Goal: Information Seeking & Learning: Learn about a topic

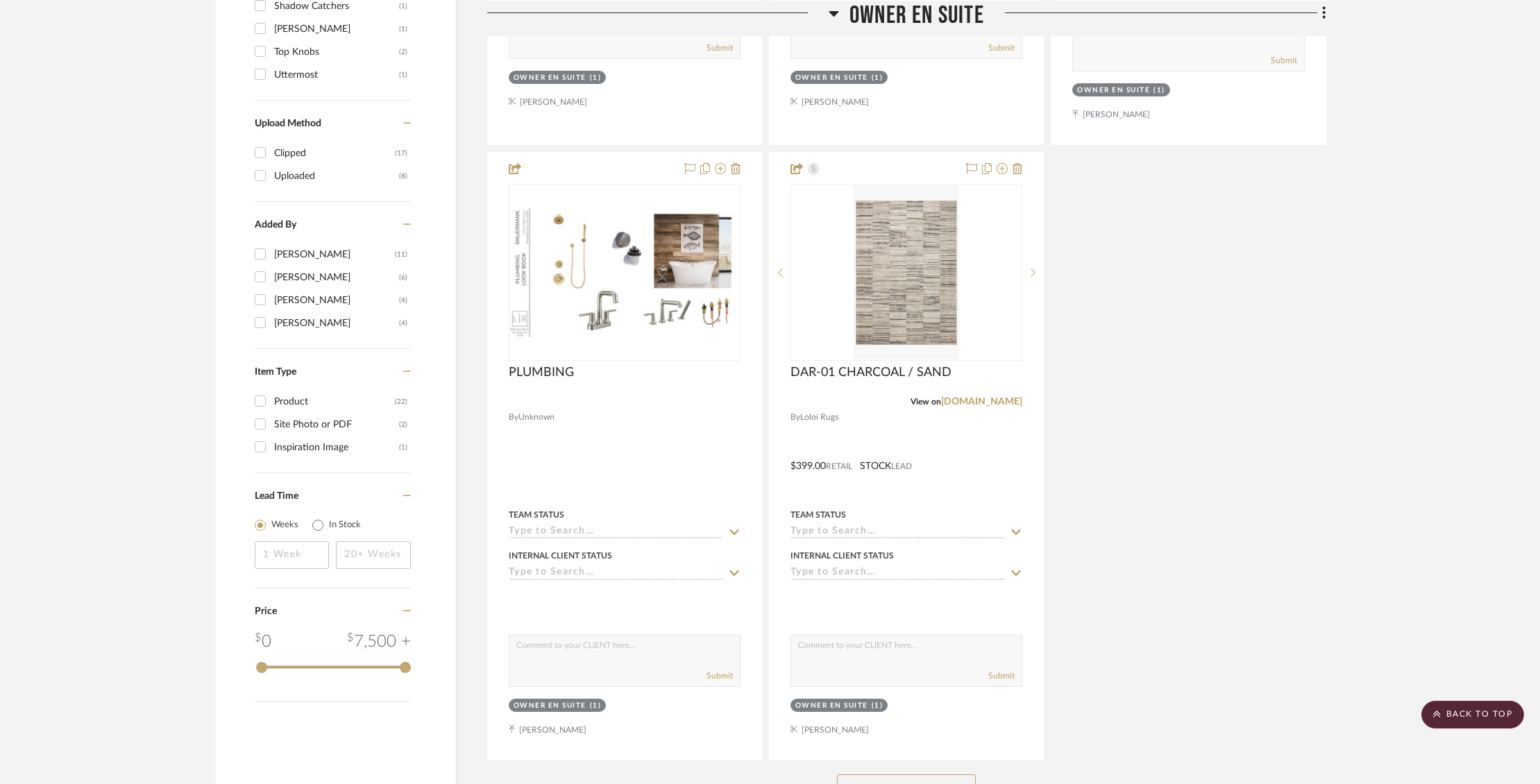
scroll to position [1578, 0]
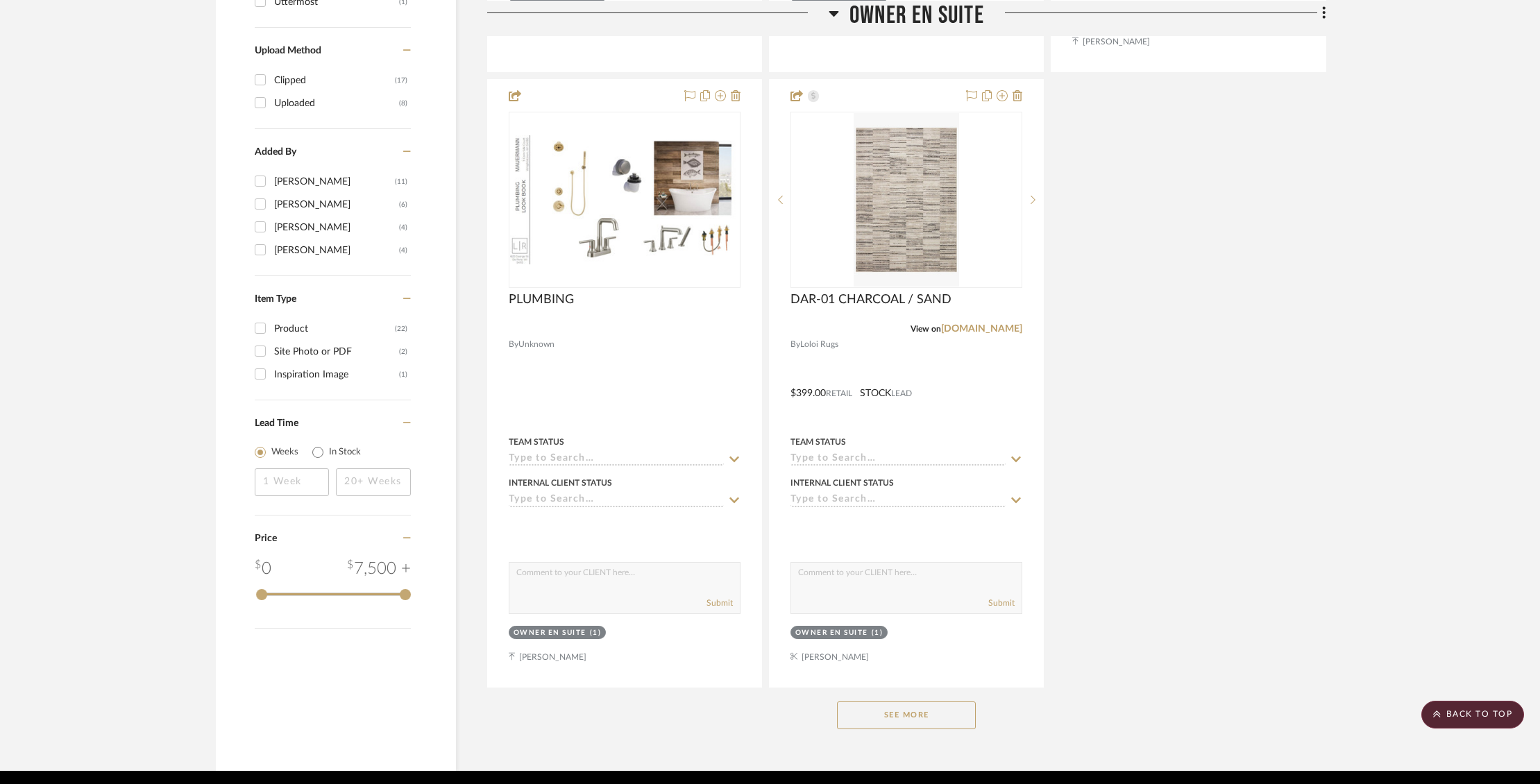
click at [932, 701] on button "See More" at bounding box center [906, 715] width 139 height 28
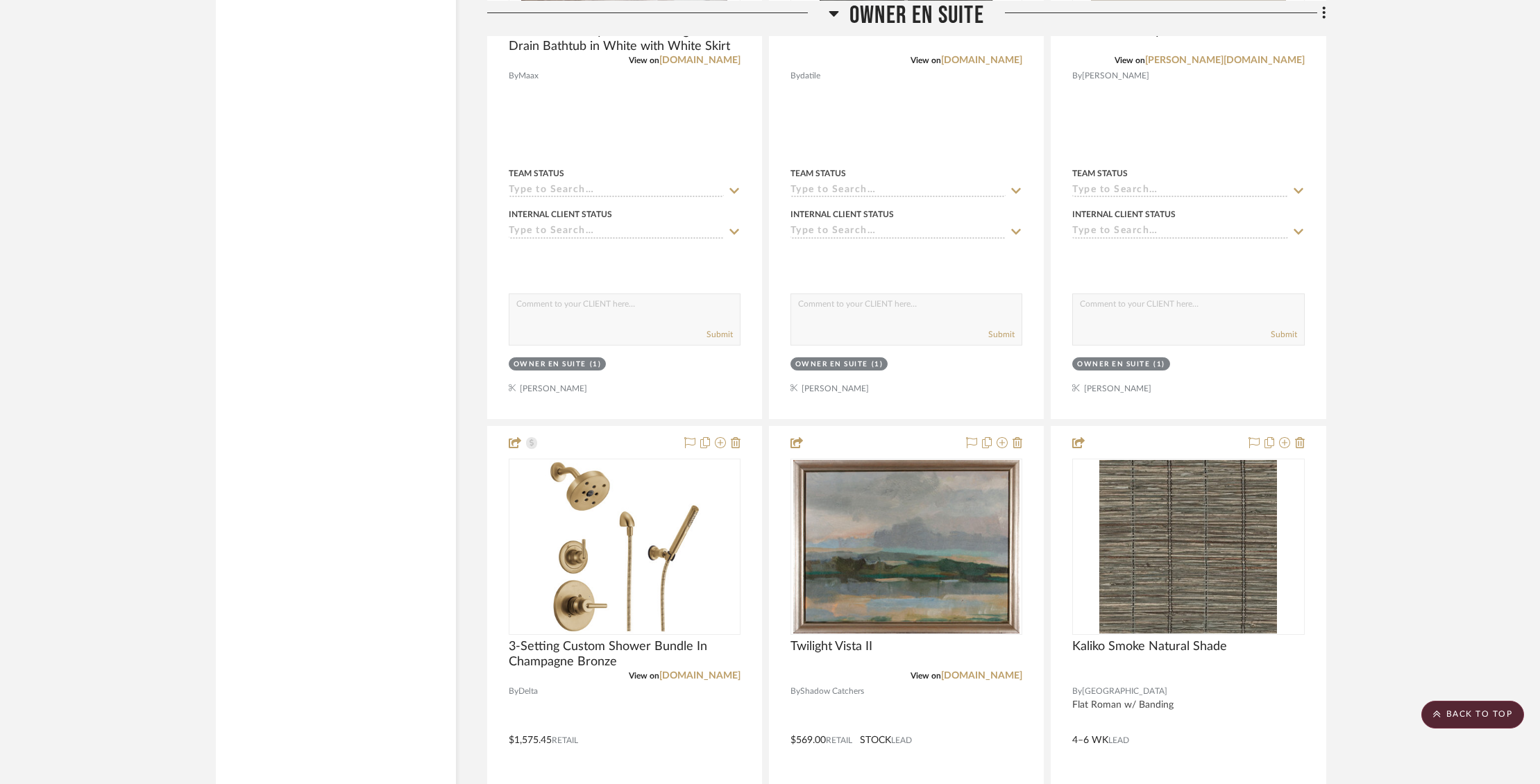
scroll to position [2476, 0]
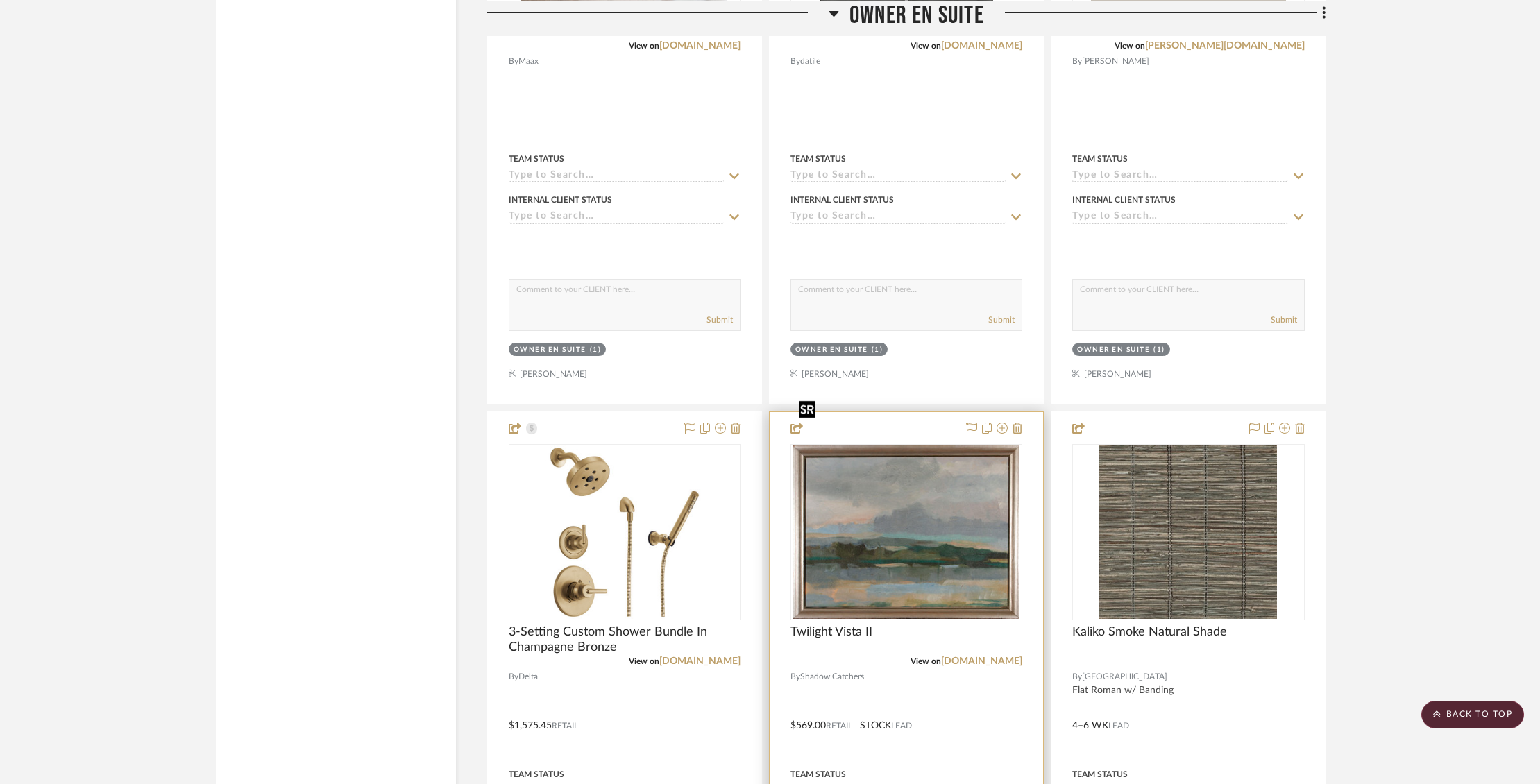
click at [948, 507] on img "0" at bounding box center [906, 531] width 226 height 174
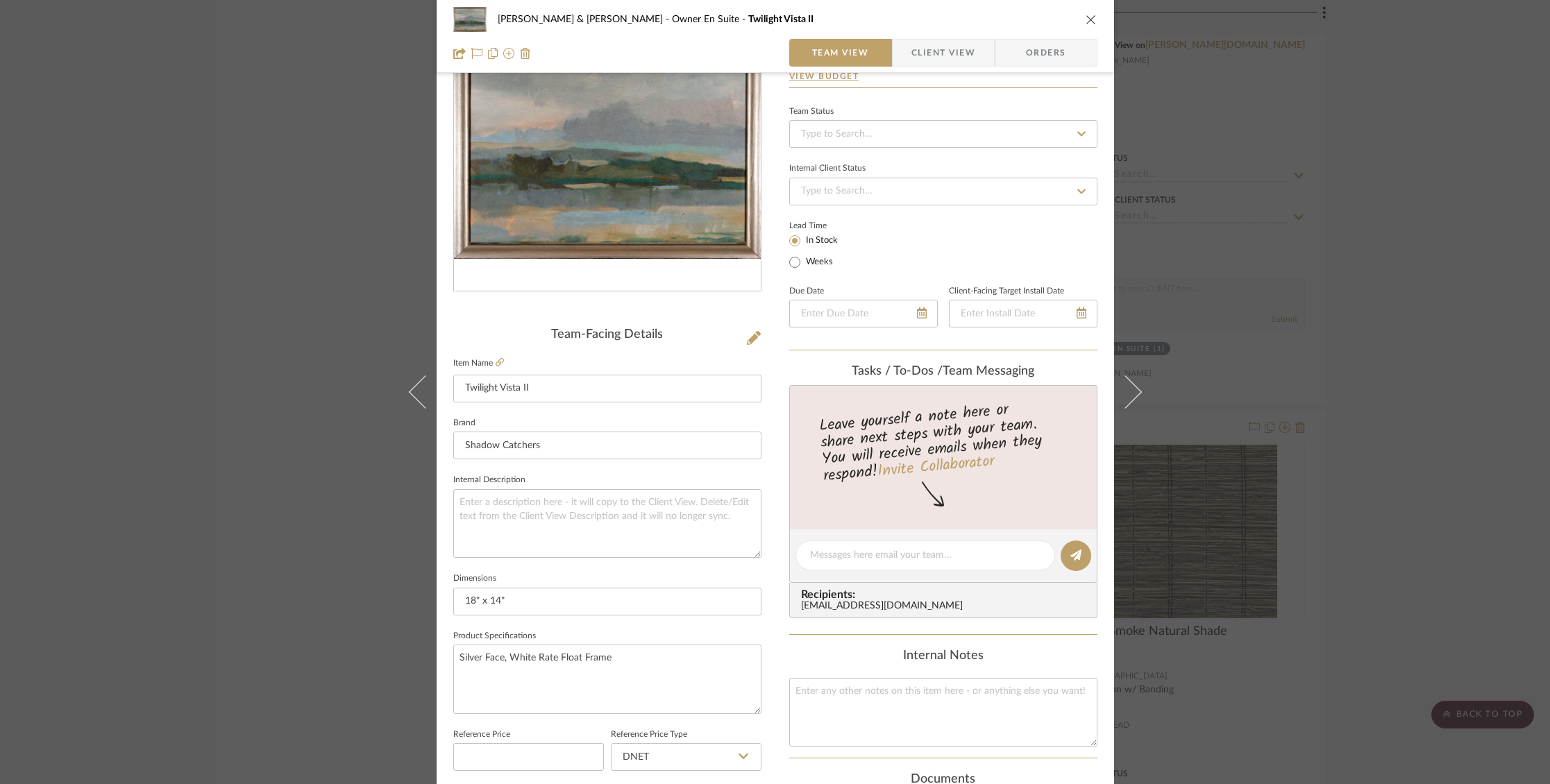
scroll to position [133, 0]
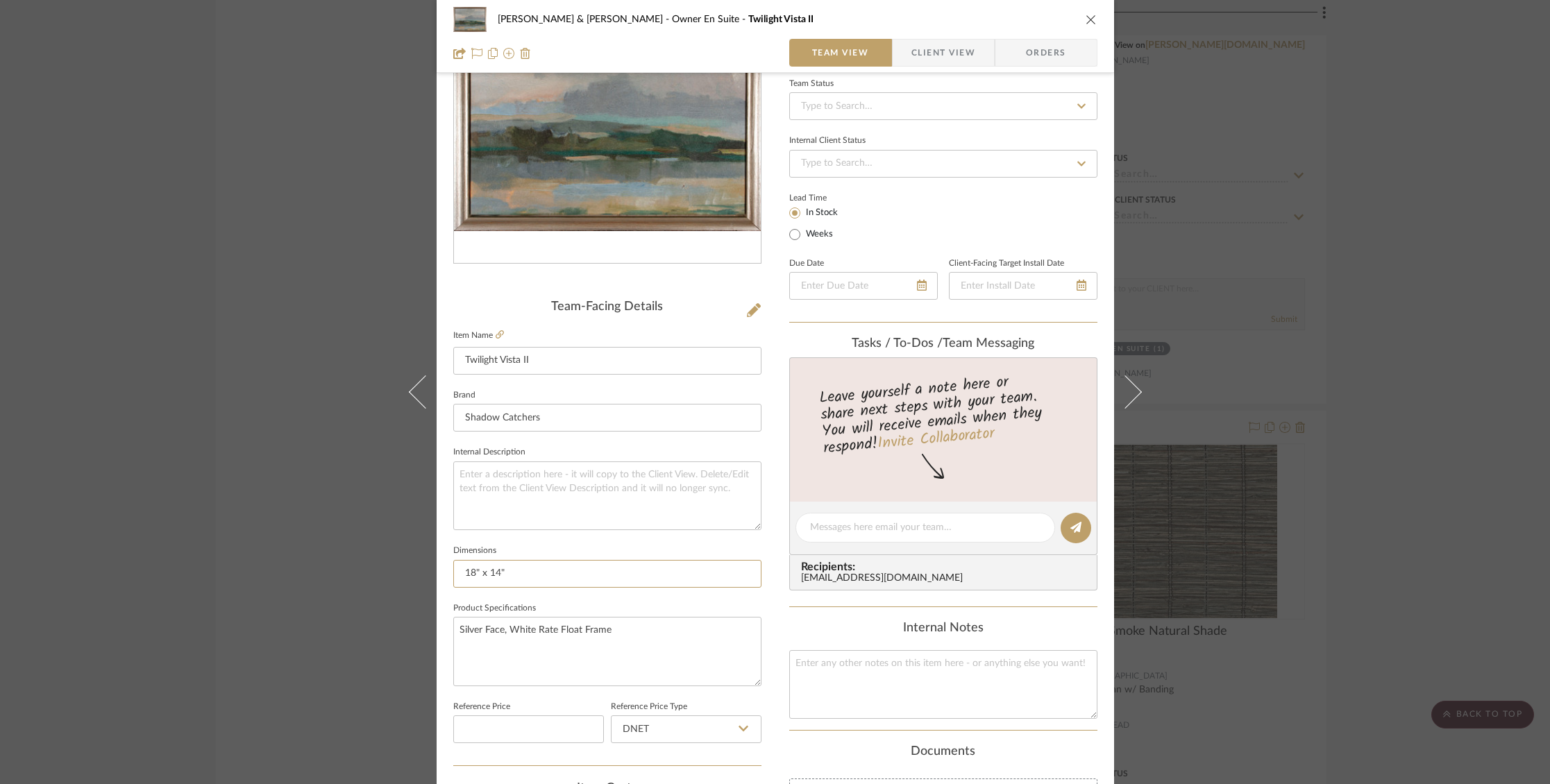
drag, startPoint x: 468, startPoint y: 571, endPoint x: 435, endPoint y: 567, distance: 33.2
click at [436, 567] on div "[PERSON_NAME] & [PERSON_NAME] Owner En Suite Twilight Vista II Team View Client…" at bounding box center [775, 518] width 678 height 1281
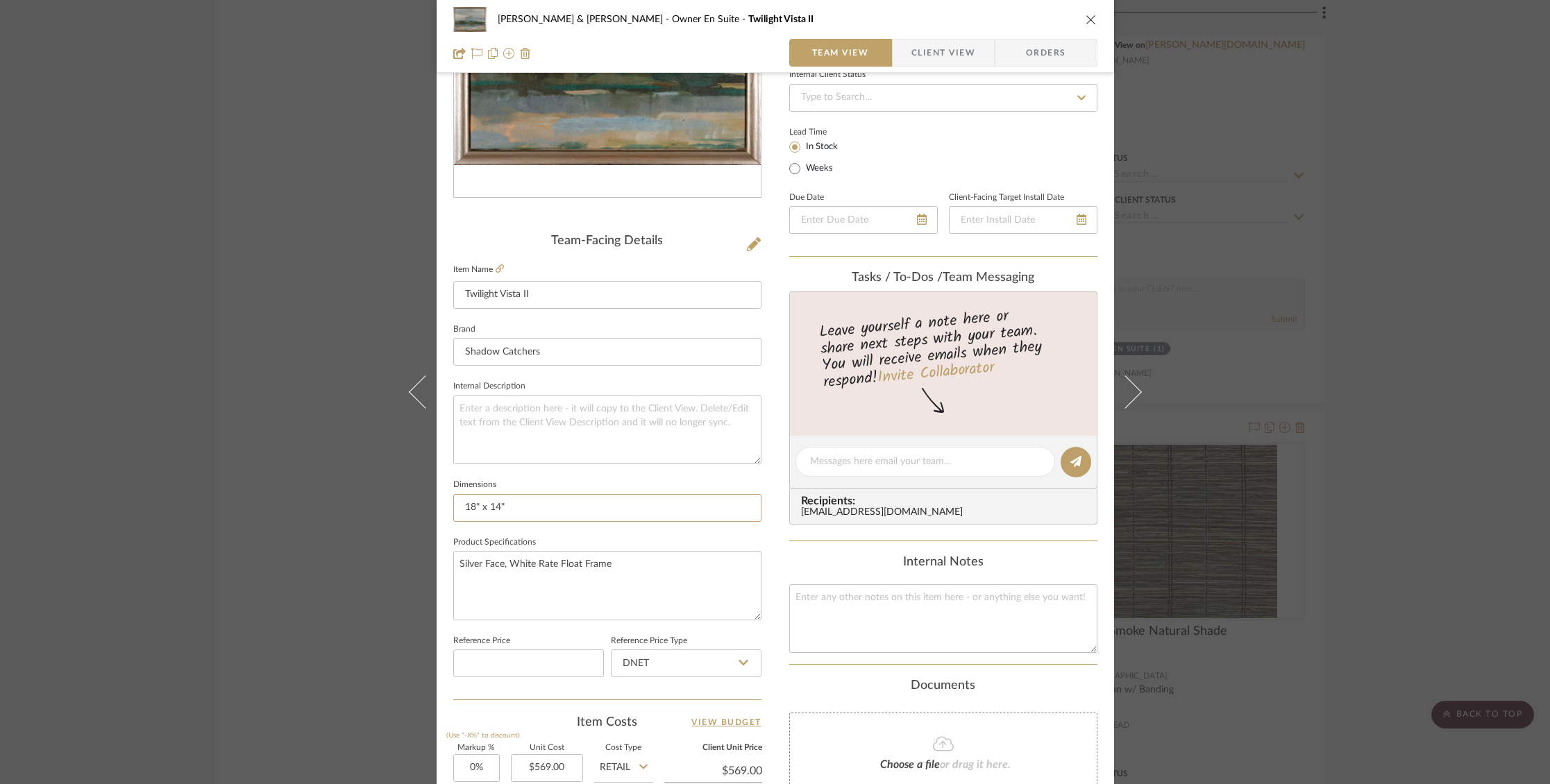
scroll to position [216, 0]
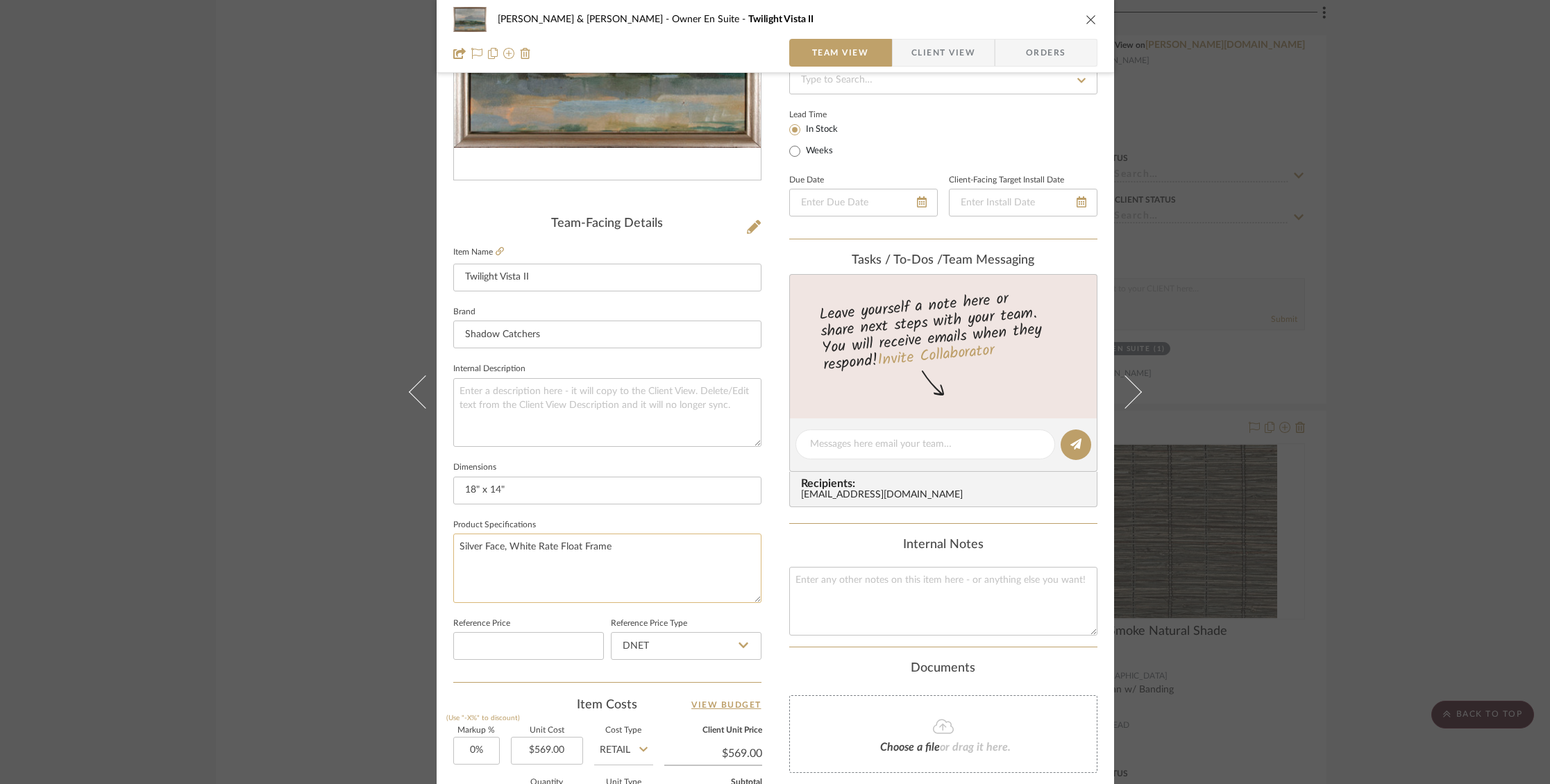
drag, startPoint x: 607, startPoint y: 546, endPoint x: 460, endPoint y: 534, distance: 147.5
click at [461, 534] on textarea "Silver Face, White Rate Float Frame" at bounding box center [608, 568] width 308 height 68
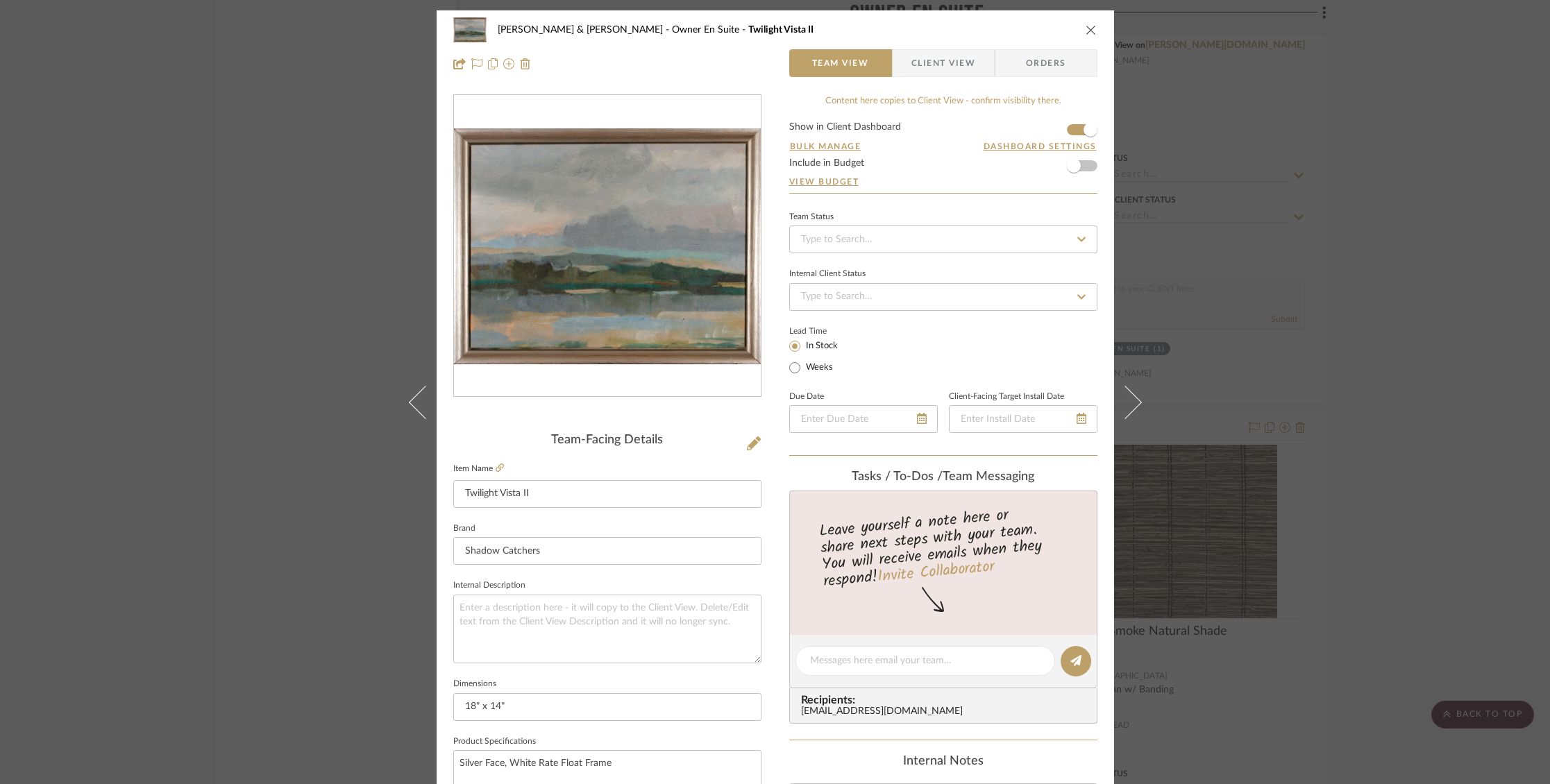
click at [1085, 27] on icon "close" at bounding box center [1090, 29] width 11 height 11
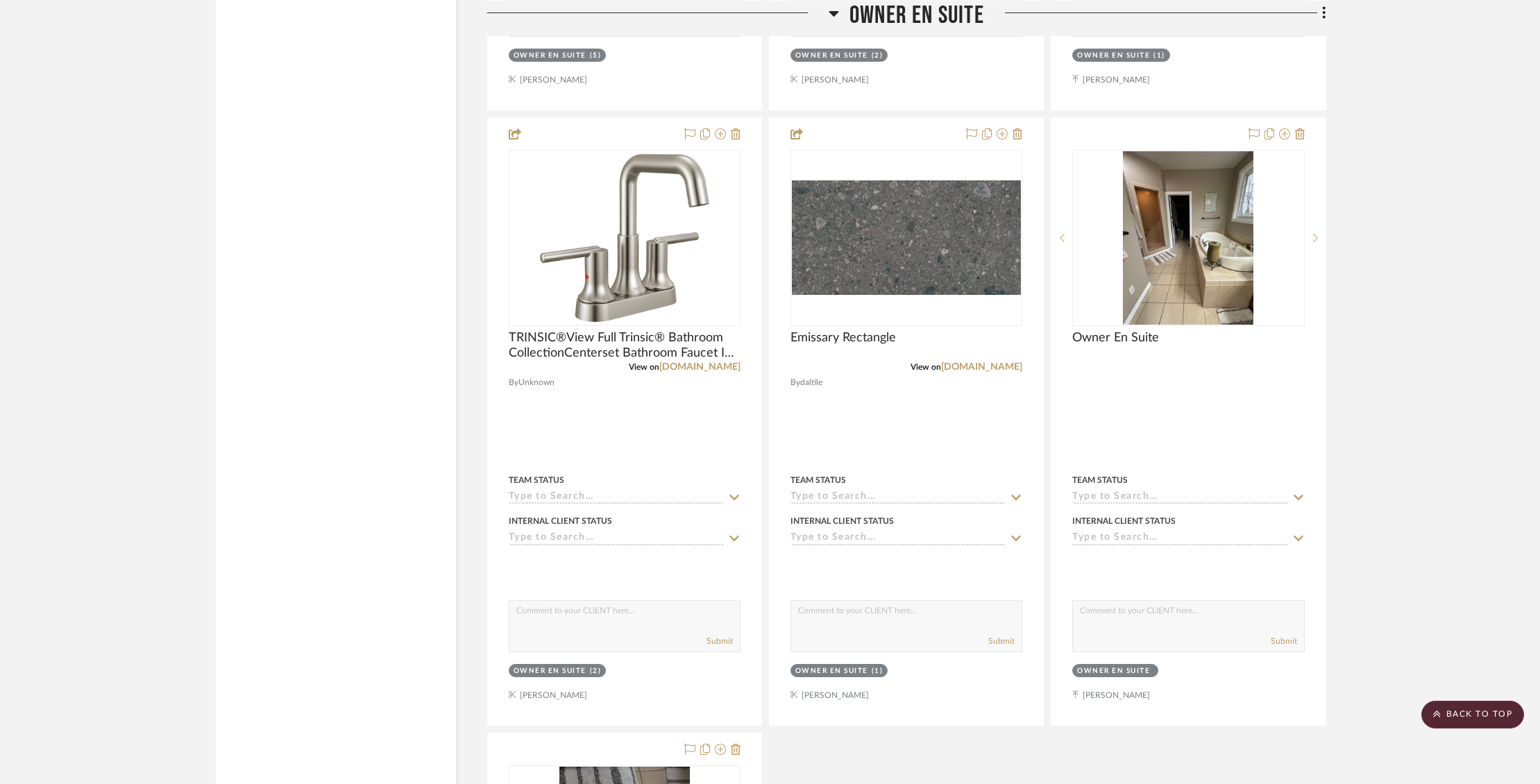
scroll to position [4620, 0]
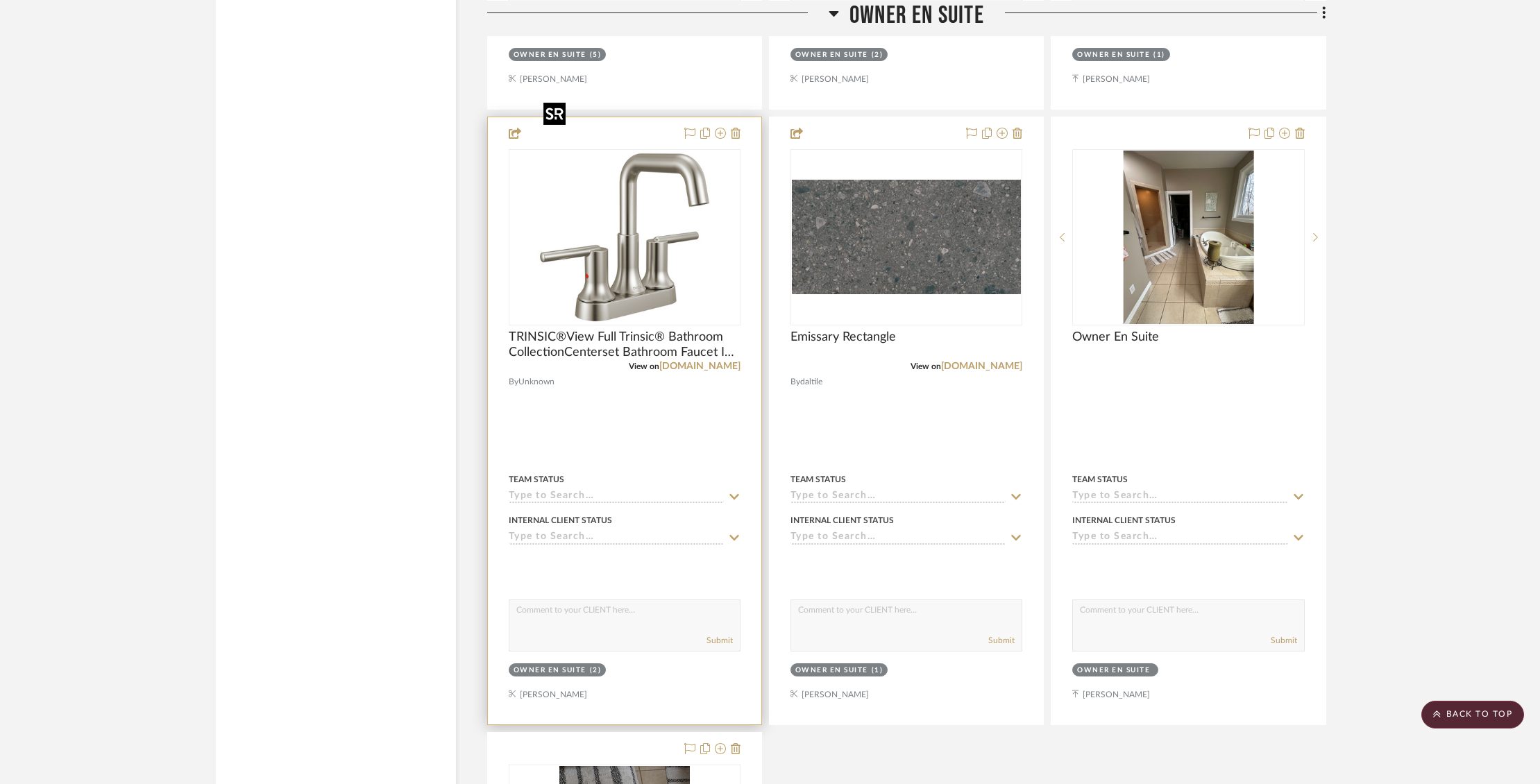
click at [599, 213] on img "0" at bounding box center [624, 237] width 174 height 174
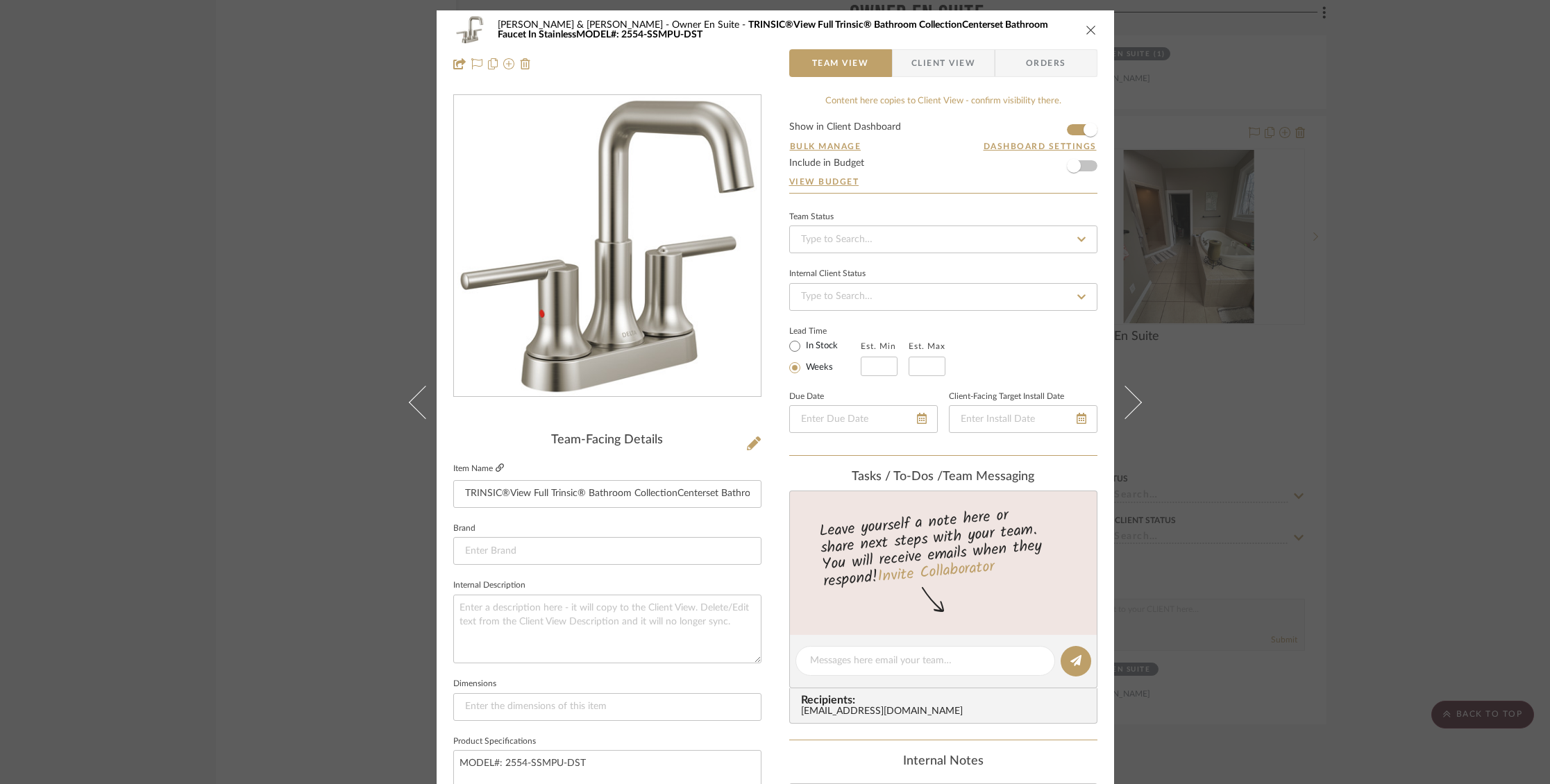
click at [496, 471] on icon at bounding box center [499, 467] width 8 height 8
click at [1087, 29] on icon "close" at bounding box center [1090, 29] width 11 height 11
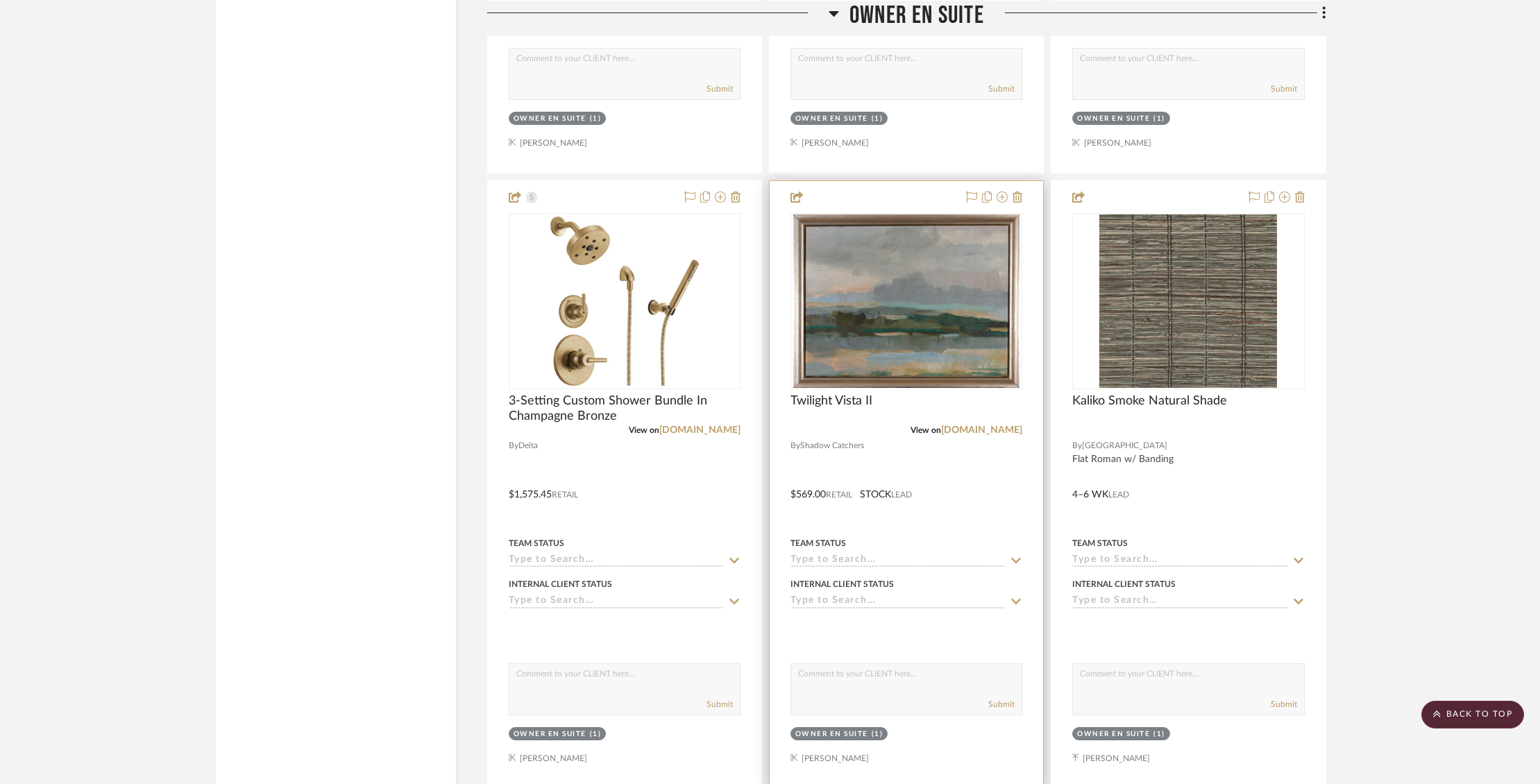
scroll to position [2706, 0]
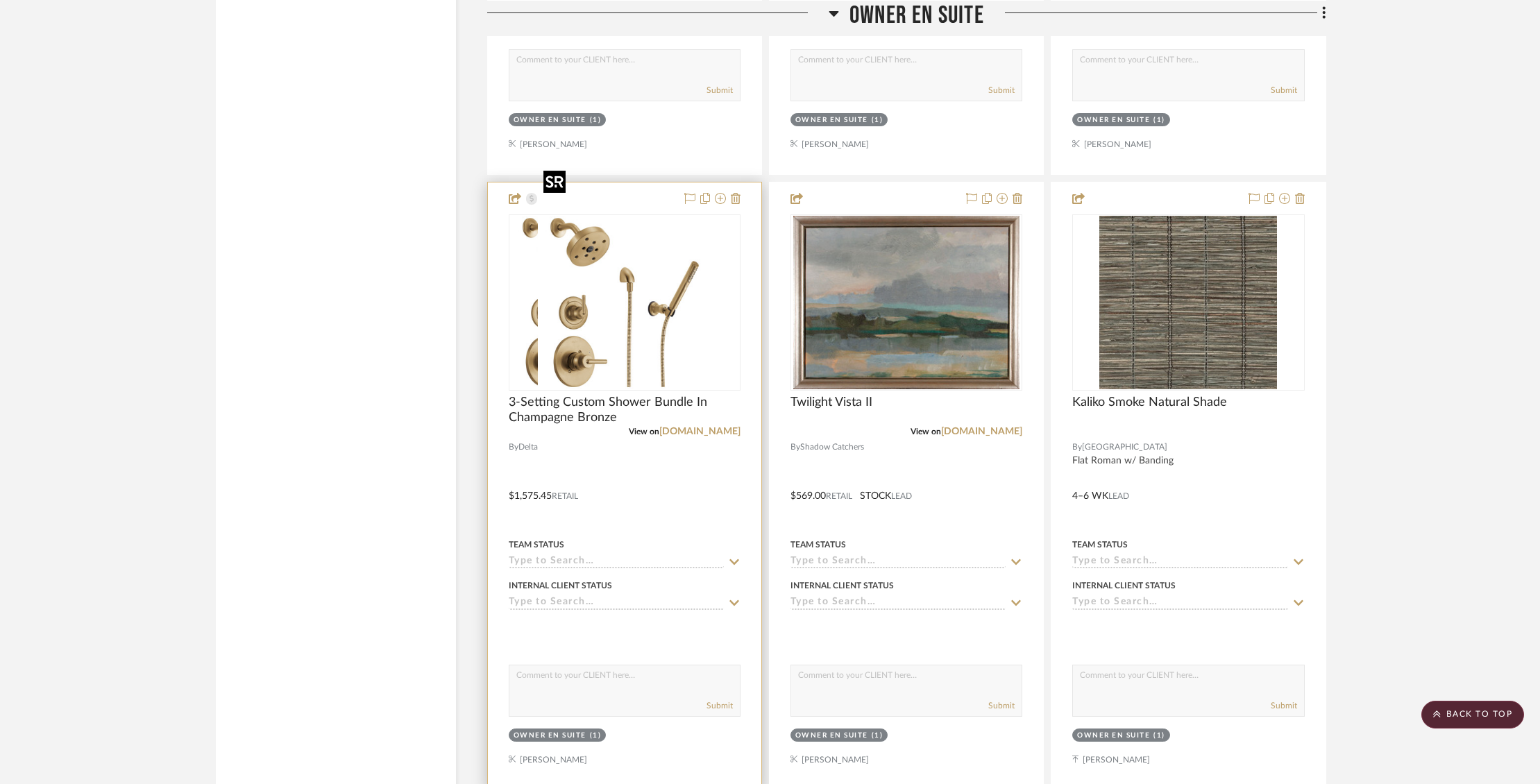
click at [615, 256] on img "0" at bounding box center [596, 302] width 174 height 174
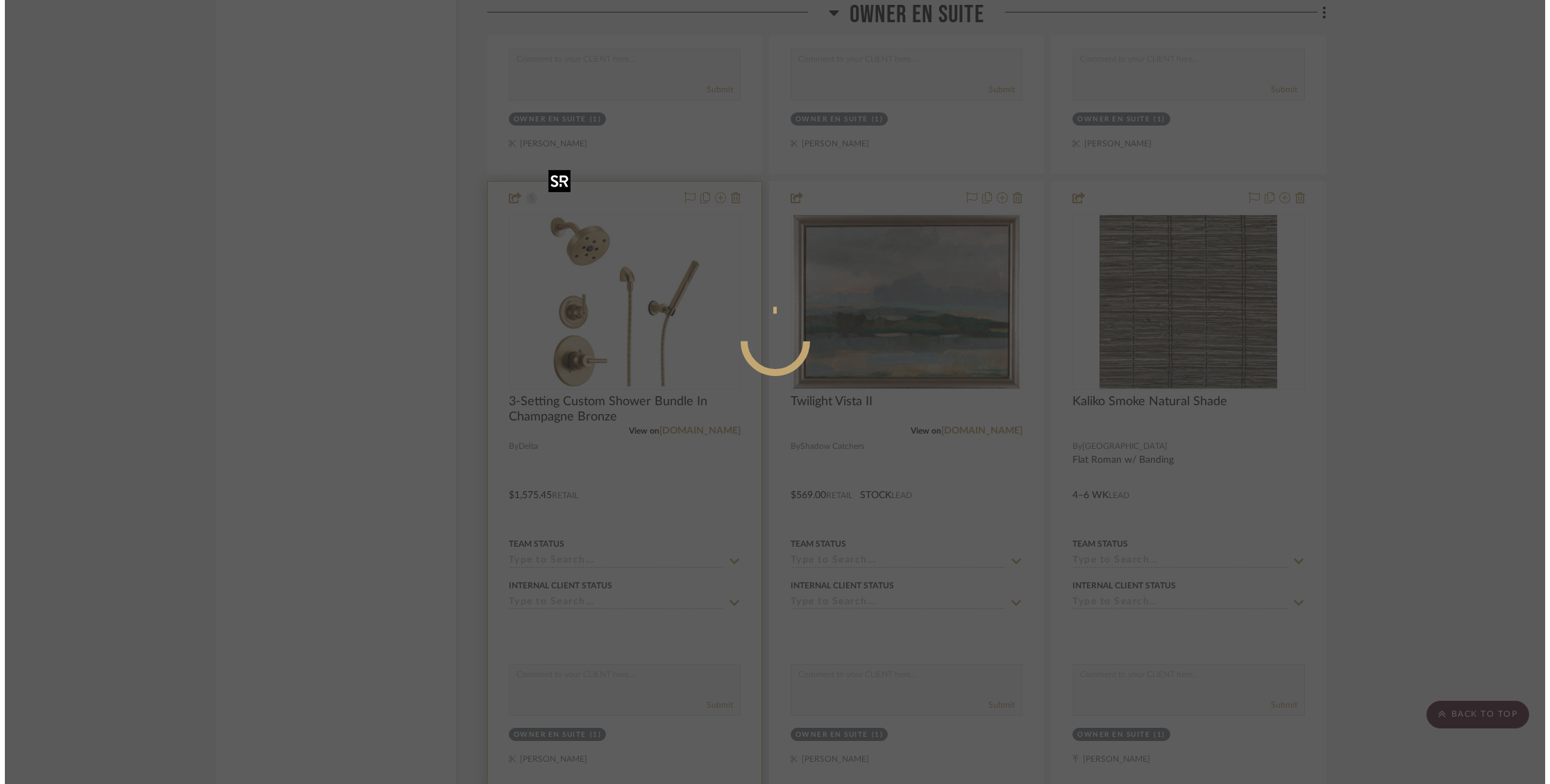
scroll to position [0, 0]
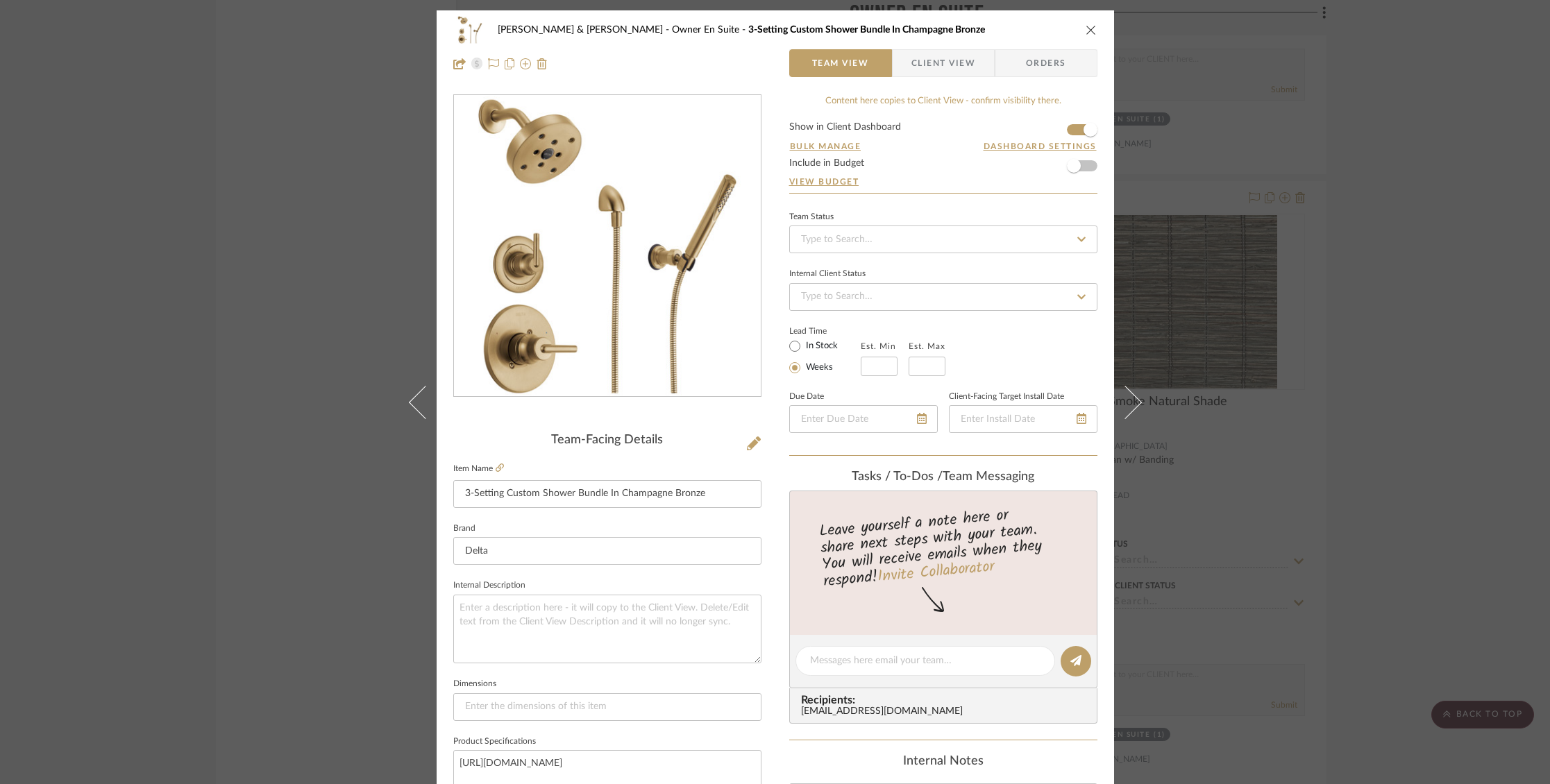
click at [490, 463] on label "Item Name" at bounding box center [478, 468] width 50 height 12
click at [496, 467] on icon at bounding box center [499, 467] width 8 height 8
click at [1085, 29] on icon "close" at bounding box center [1090, 29] width 11 height 11
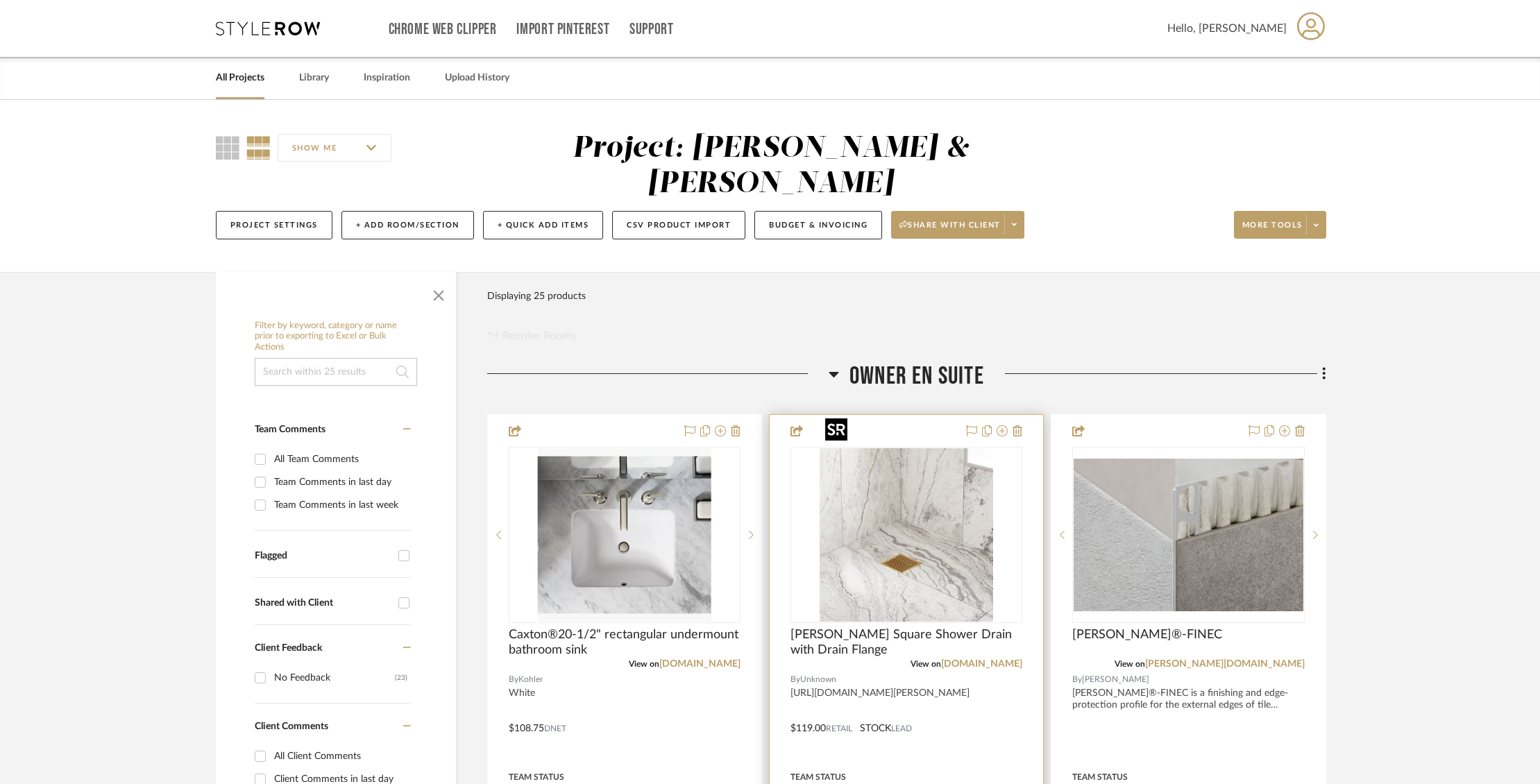
click at [929, 495] on img "0" at bounding box center [906, 534] width 174 height 174
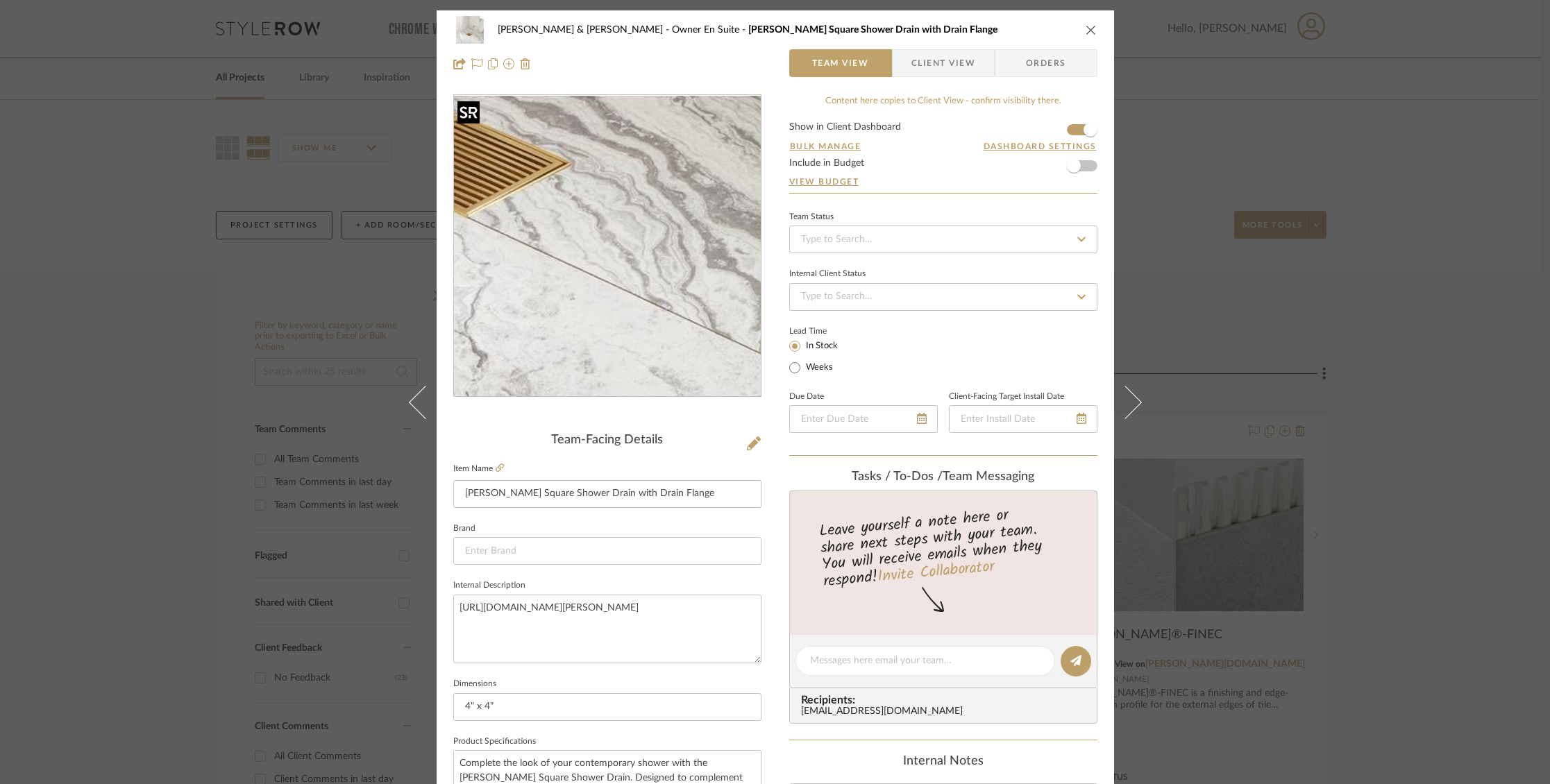
click at [642, 323] on img "0" at bounding box center [607, 246] width 301 height 301
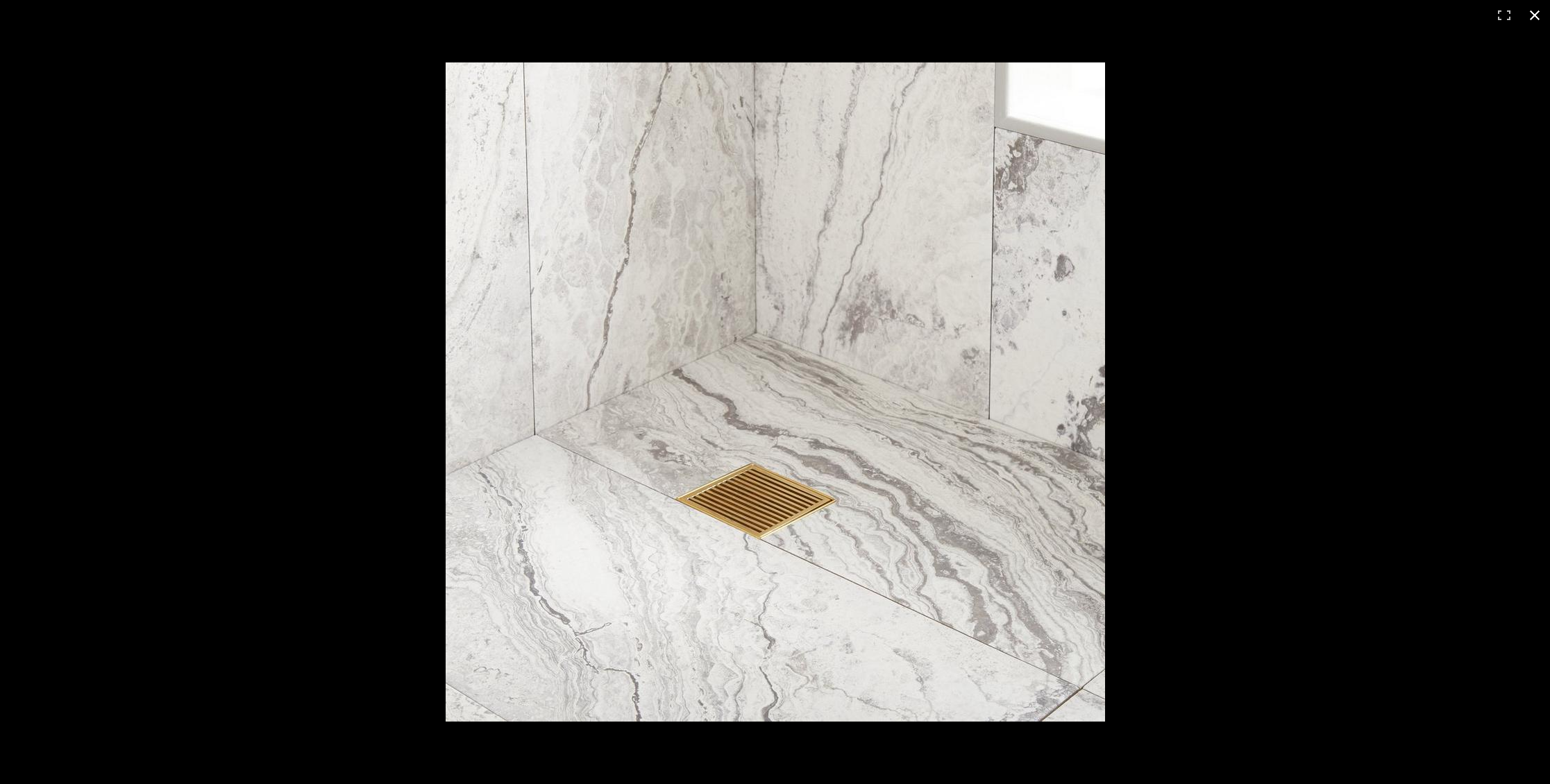
click at [1533, 20] on button at bounding box center [1534, 15] width 31 height 31
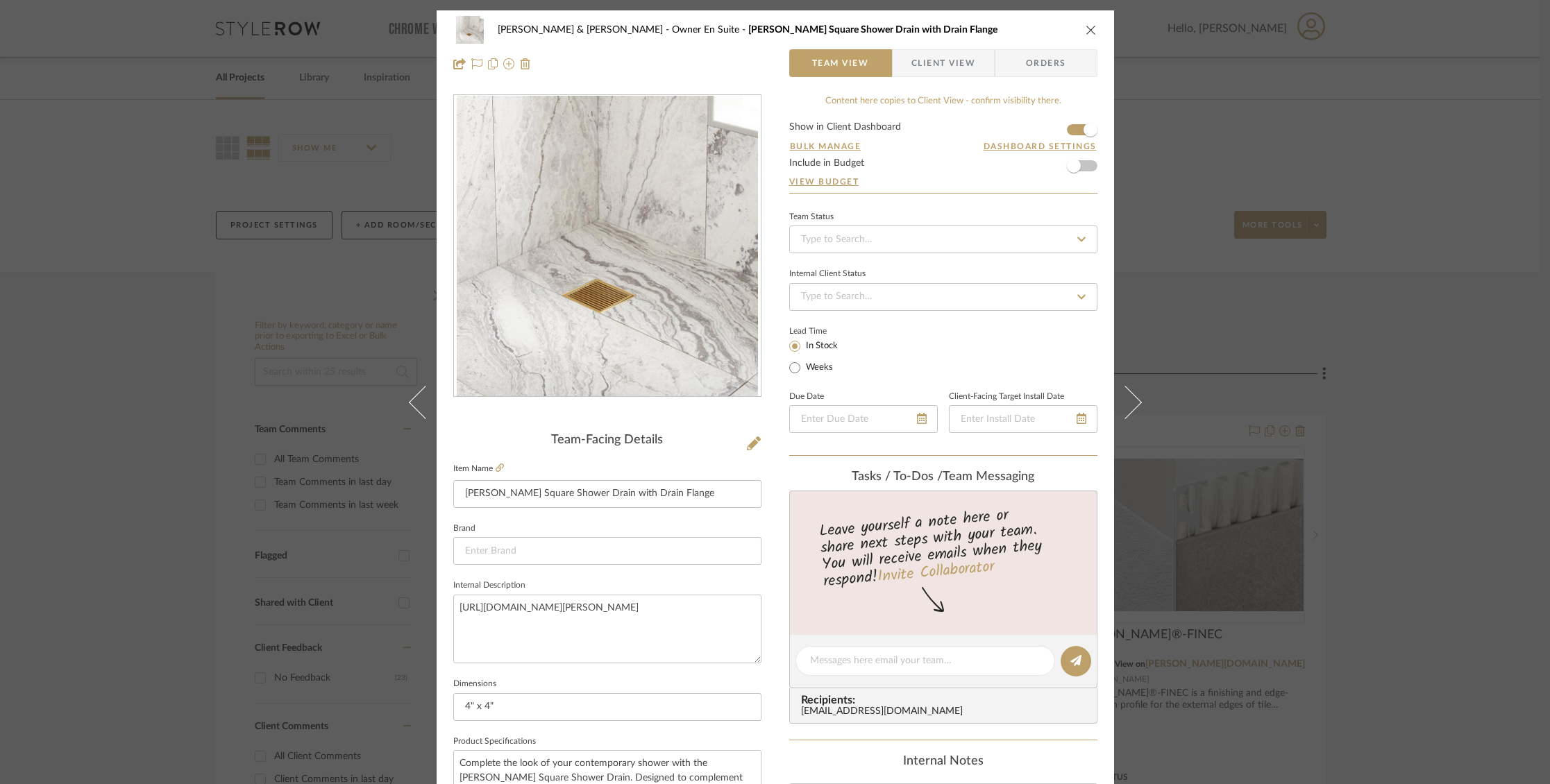
click at [1087, 29] on icon "close" at bounding box center [1090, 29] width 11 height 11
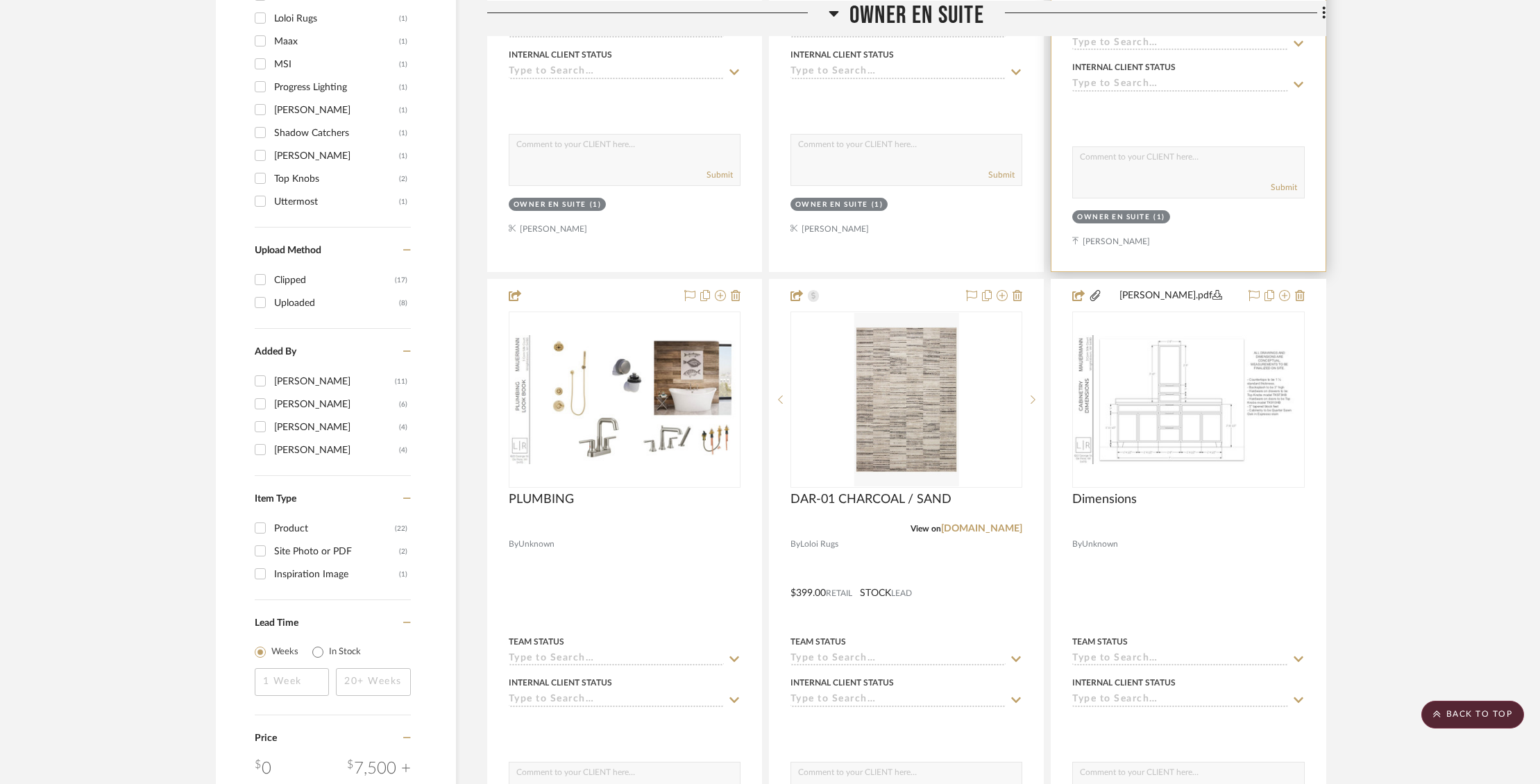
scroll to position [1400, 0]
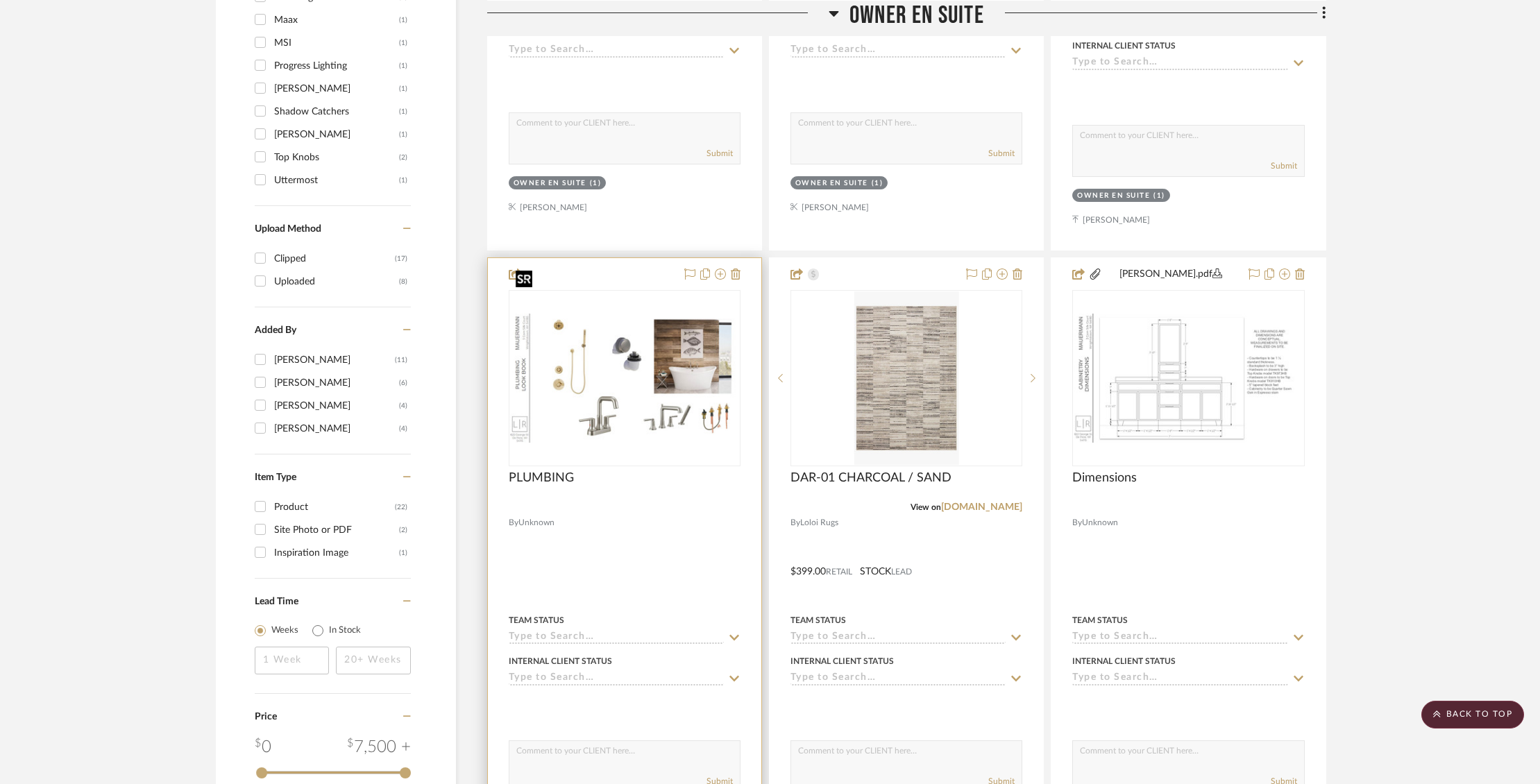
click at [613, 341] on img "0" at bounding box center [624, 378] width 229 height 129
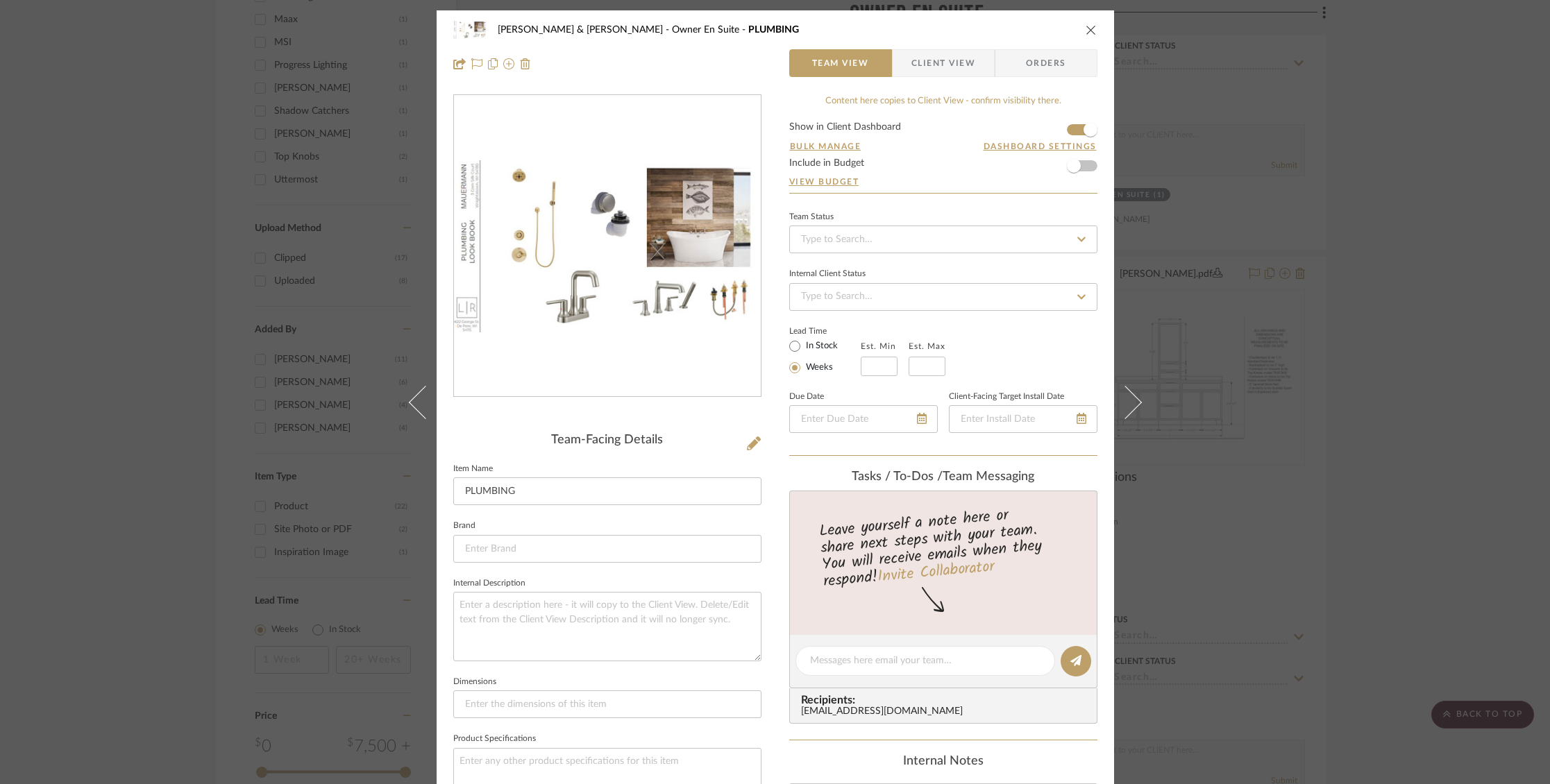
click at [1087, 29] on icon "close" at bounding box center [1090, 29] width 11 height 11
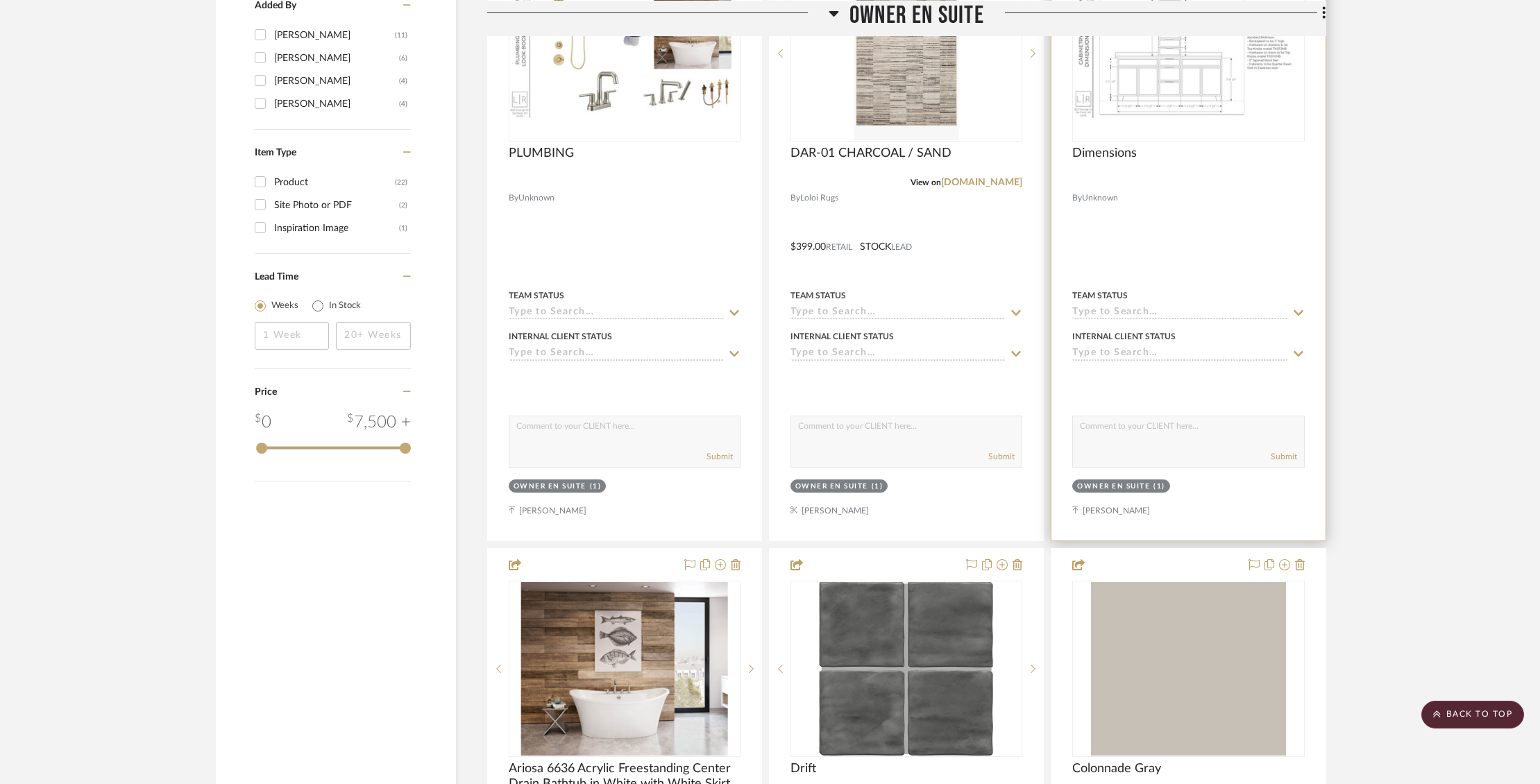
scroll to position [1722, 0]
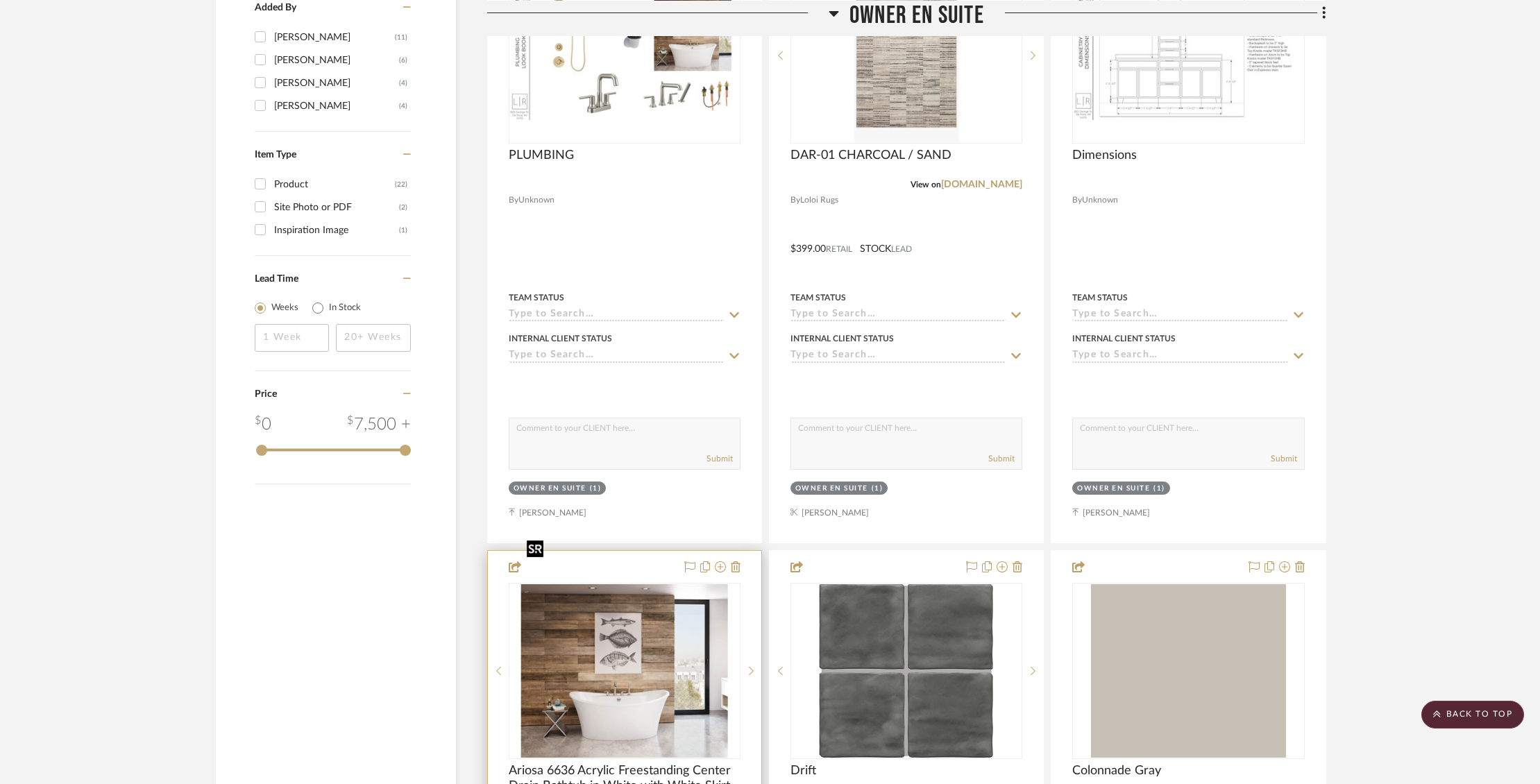
click at [609, 674] on img "0" at bounding box center [624, 670] width 207 height 174
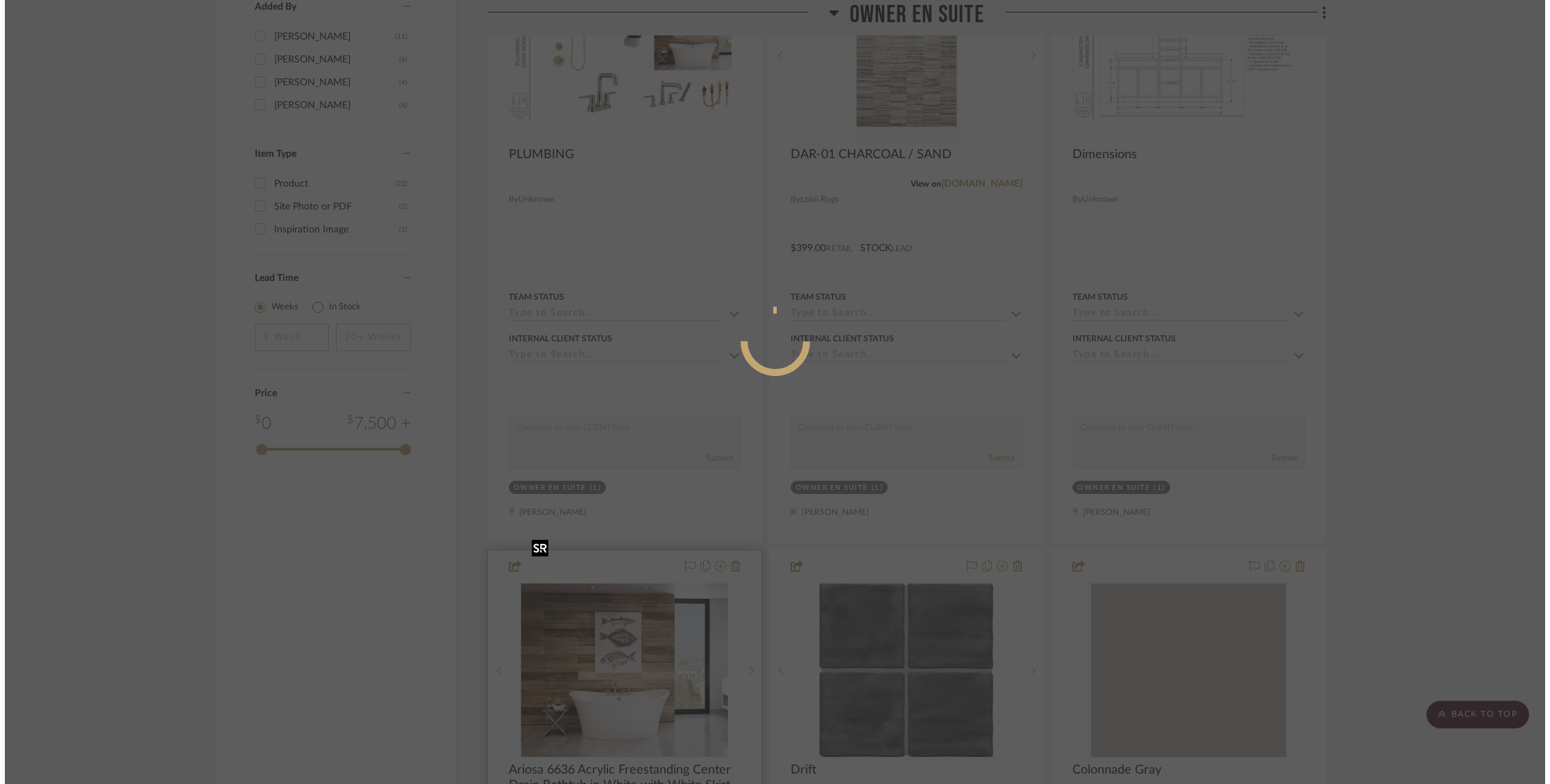
scroll to position [0, 0]
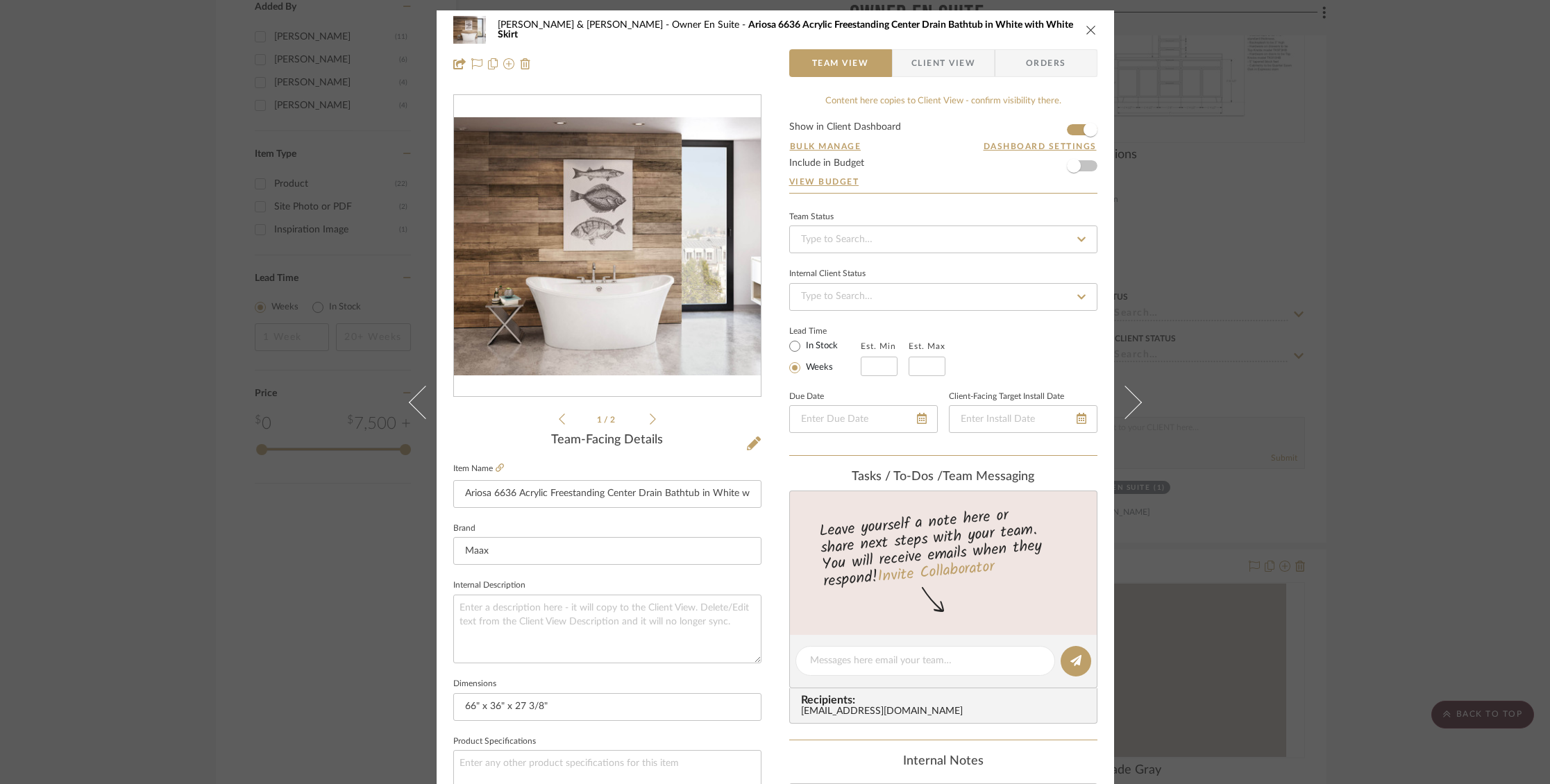
click at [1085, 29] on icon "close" at bounding box center [1090, 29] width 11 height 11
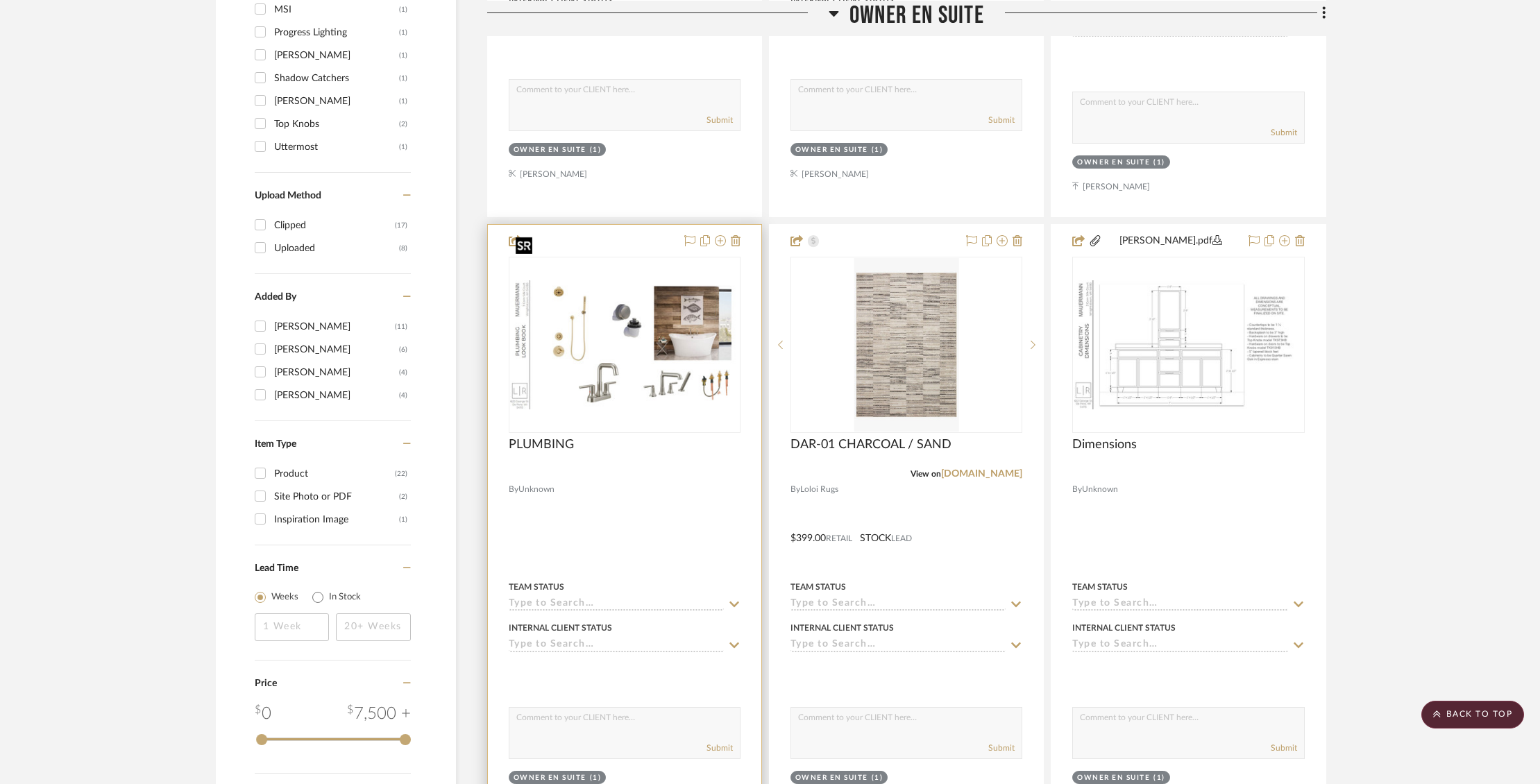
scroll to position [1430, 0]
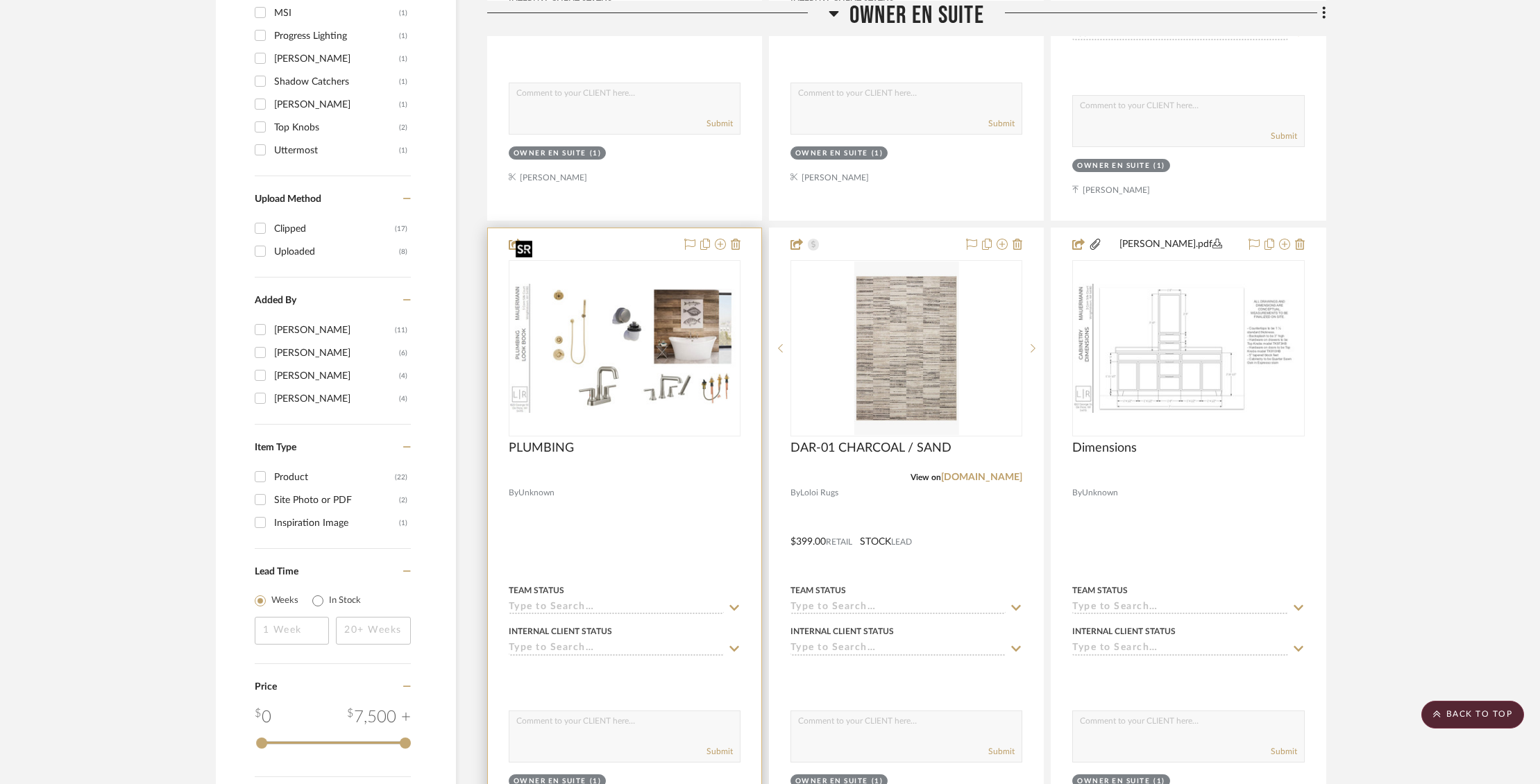
click at [664, 296] on img "0" at bounding box center [624, 348] width 229 height 129
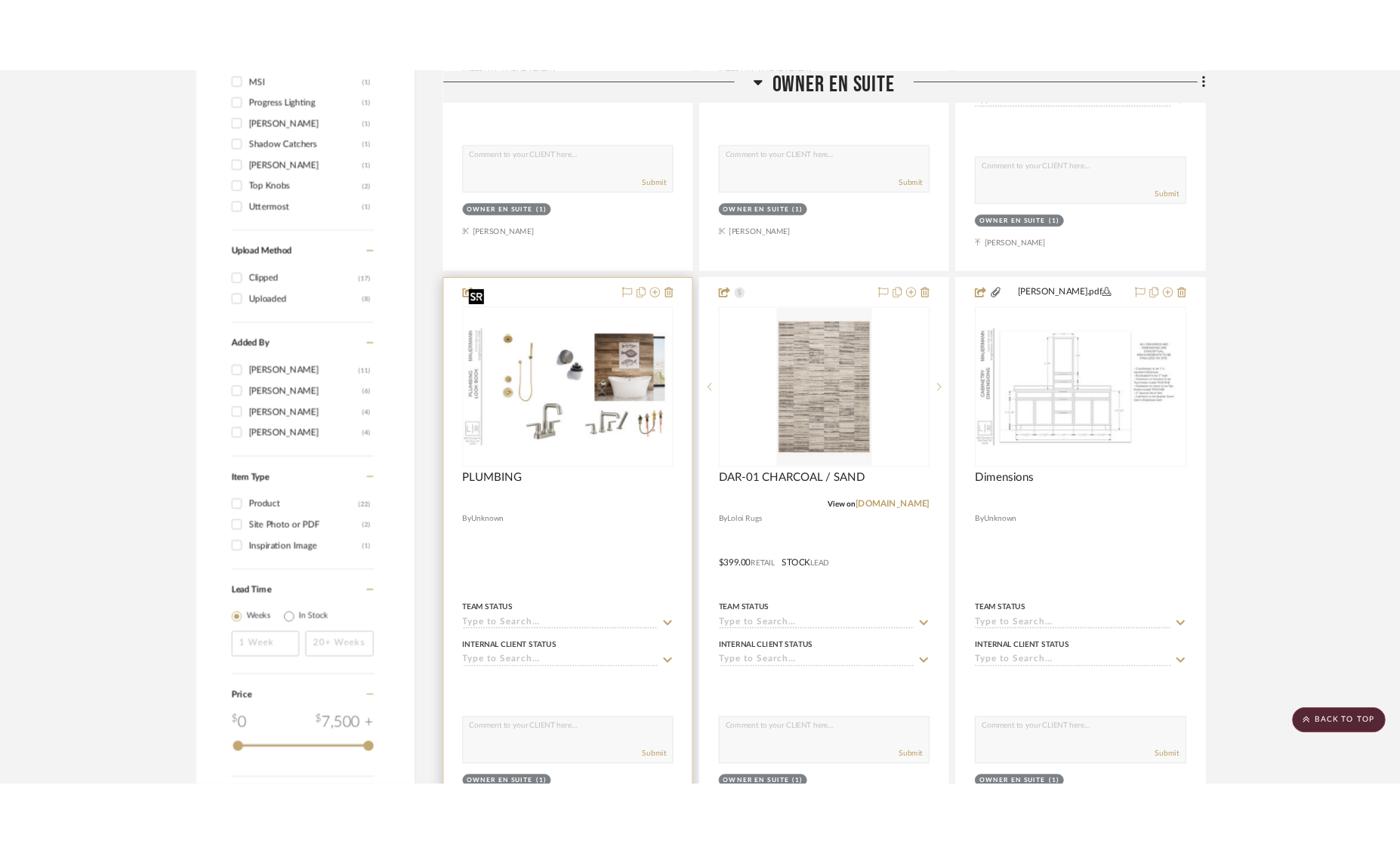
scroll to position [0, 0]
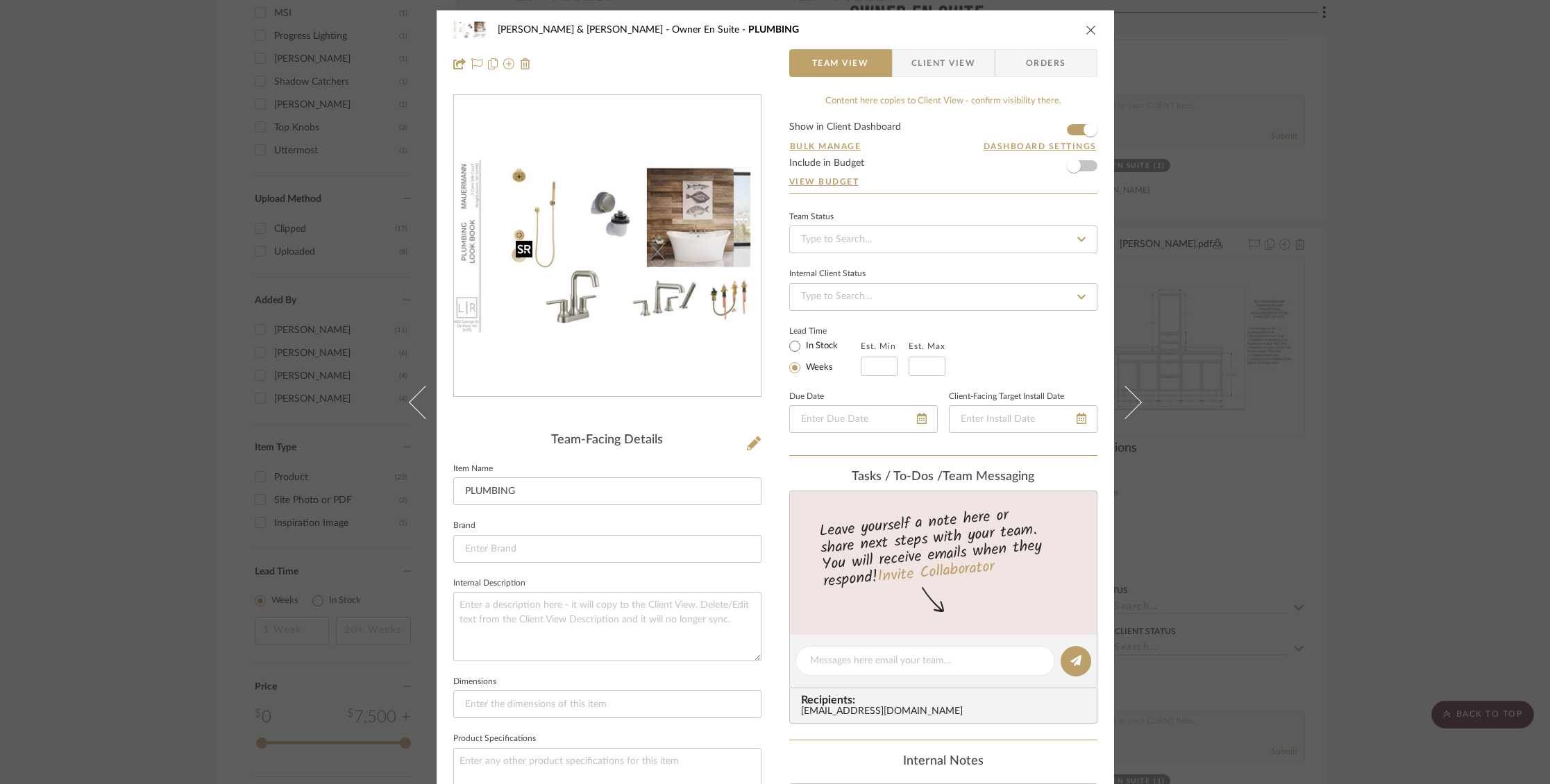
click at [664, 296] on img "0" at bounding box center [607, 247] width 307 height 173
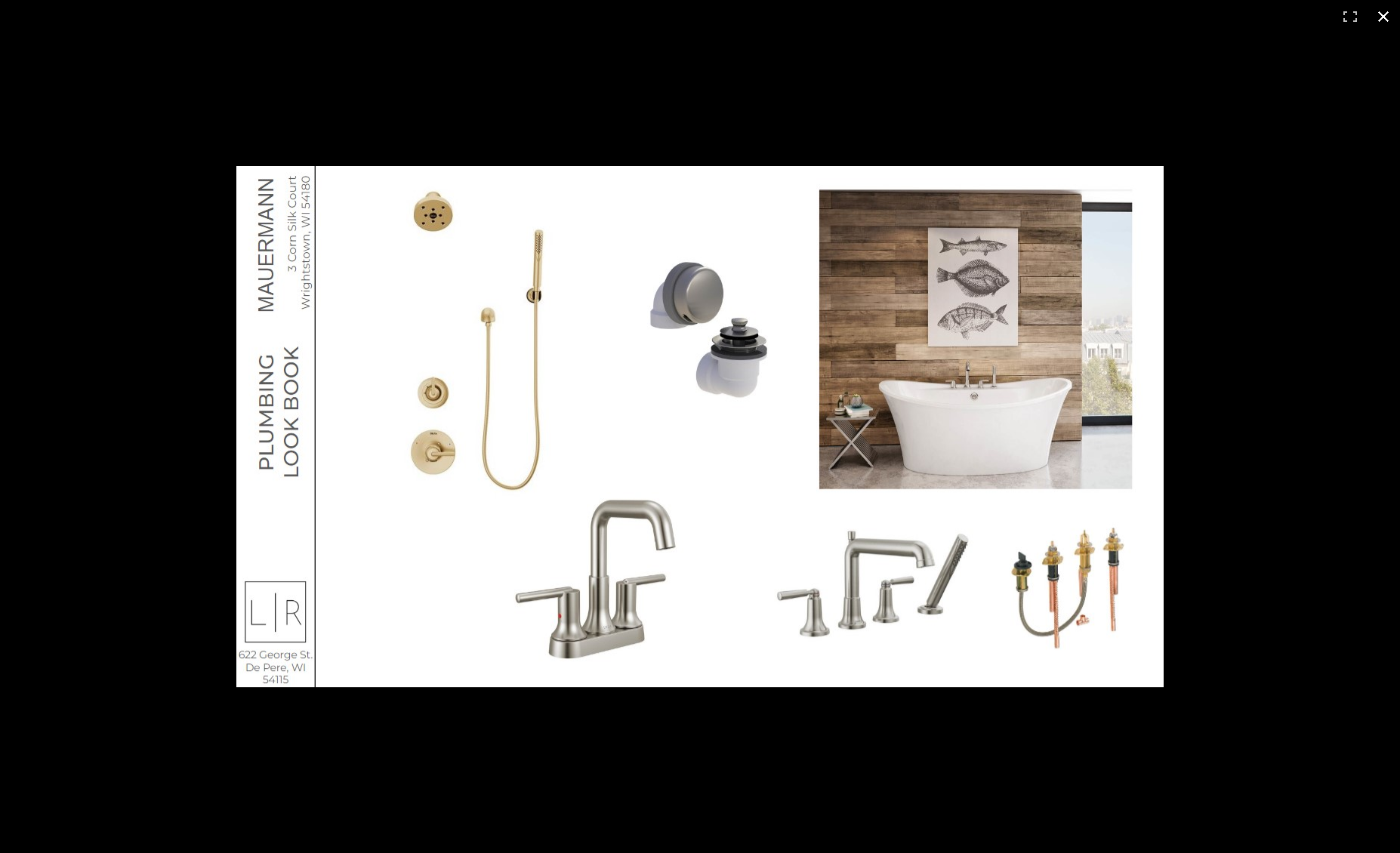
click at [1390, 16] on button at bounding box center [1383, 16] width 34 height 34
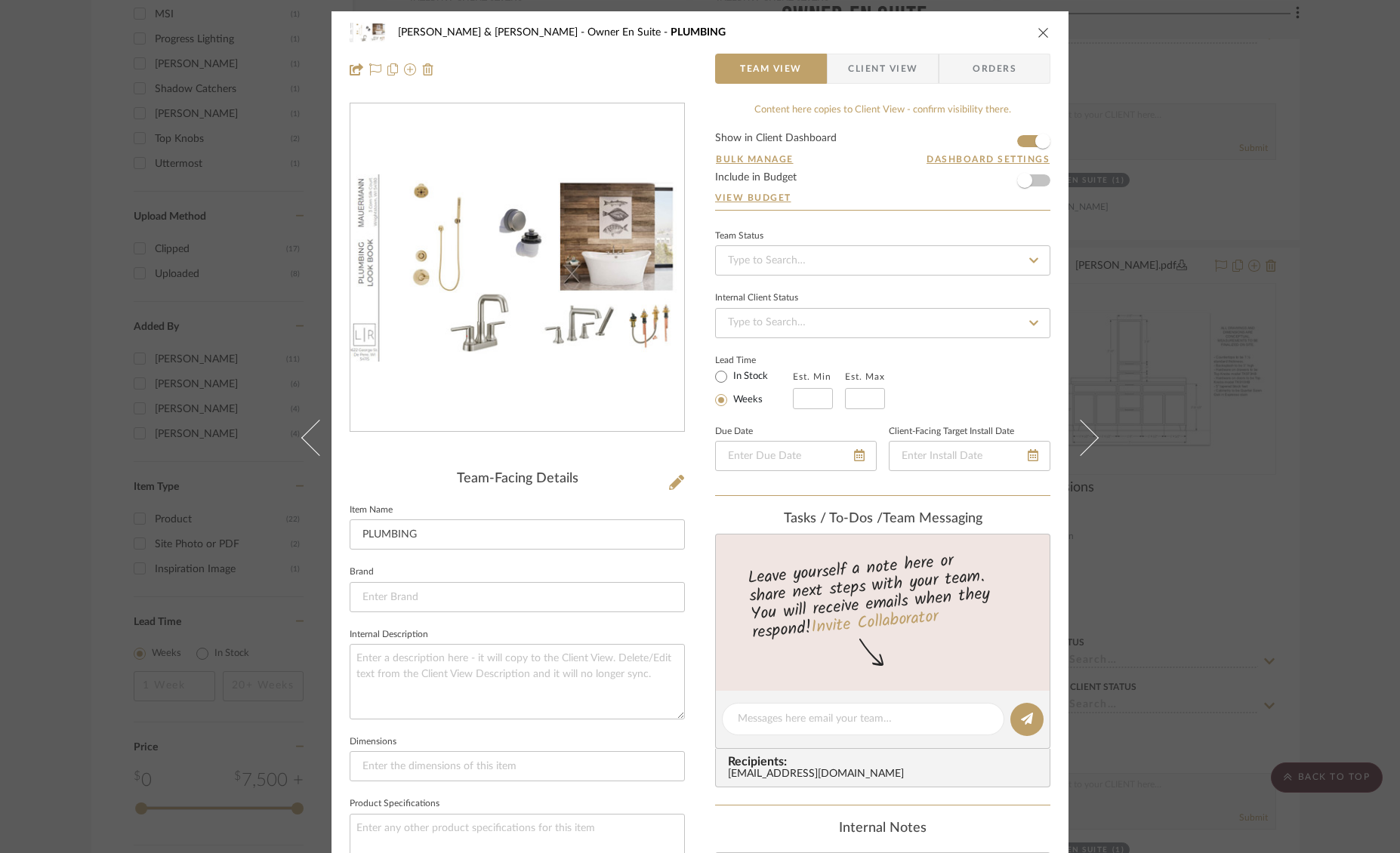
click at [1041, 34] on icon "close" at bounding box center [1043, 32] width 12 height 12
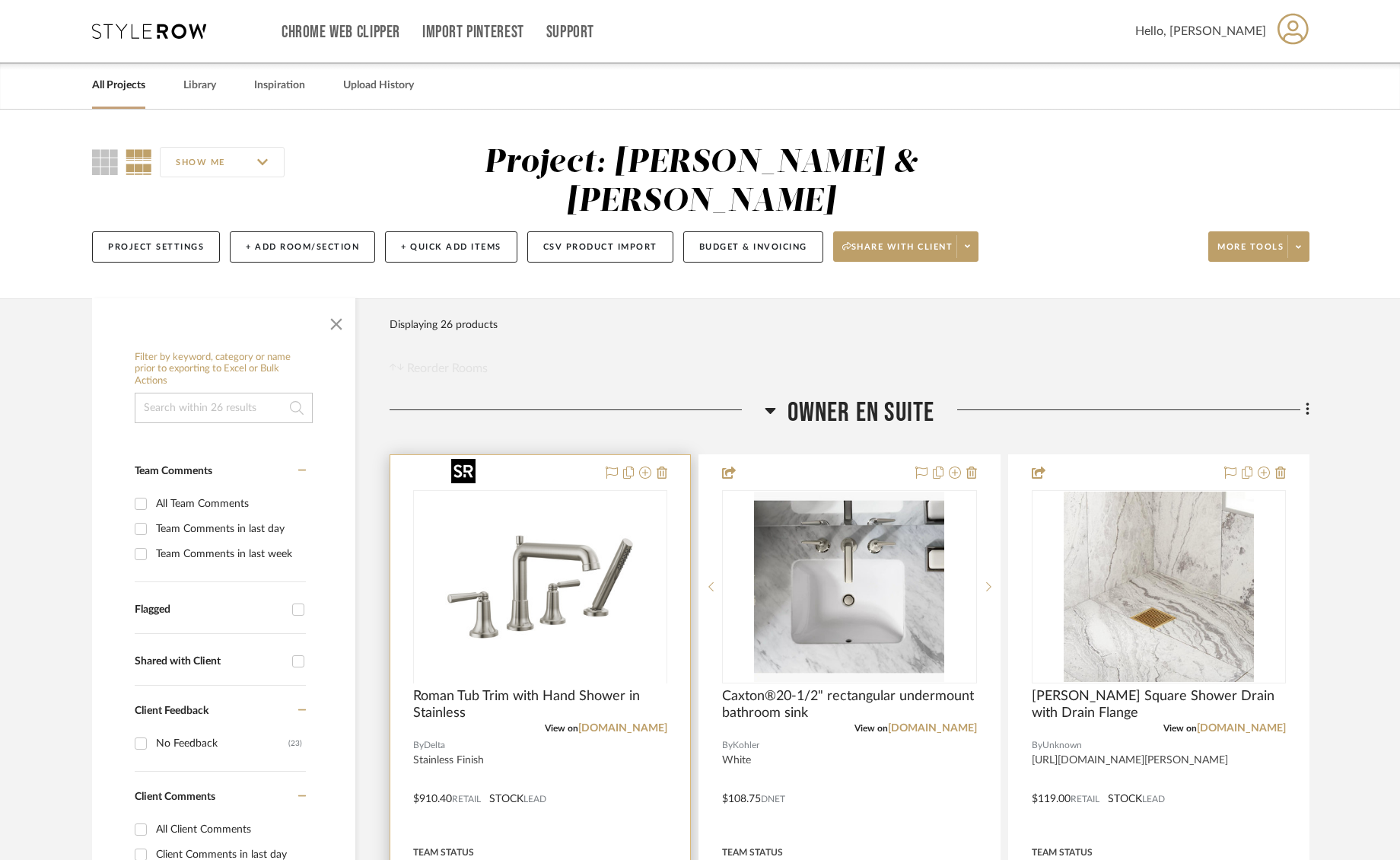
click at [575, 521] on div at bounding box center [540, 682] width 254 height 385
click at [583, 533] on img "0" at bounding box center [540, 586] width 190 height 190
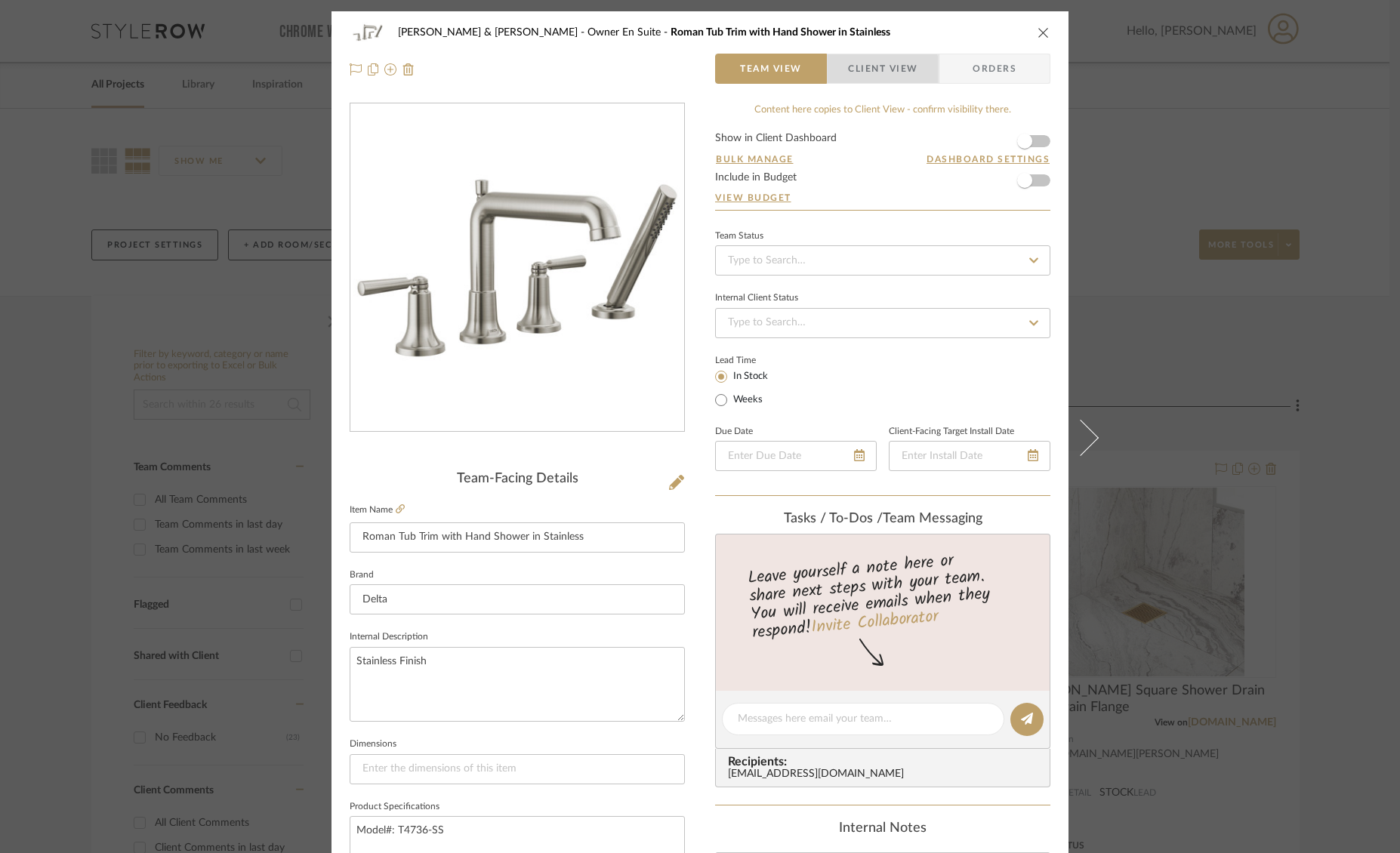
click at [865, 70] on span "Client View" at bounding box center [882, 69] width 70 height 30
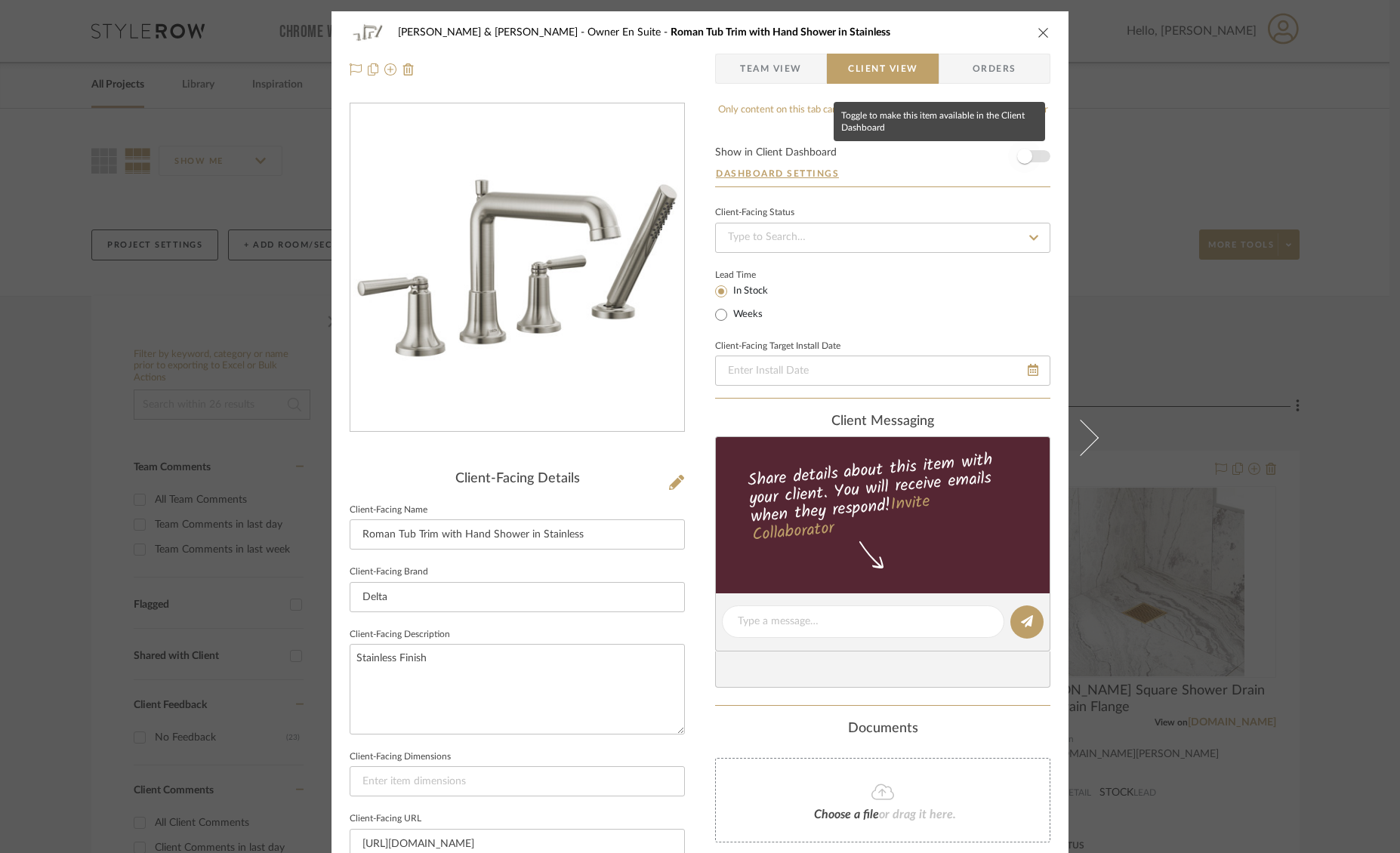
click at [1033, 157] on span "button" at bounding box center [1024, 156] width 34 height 34
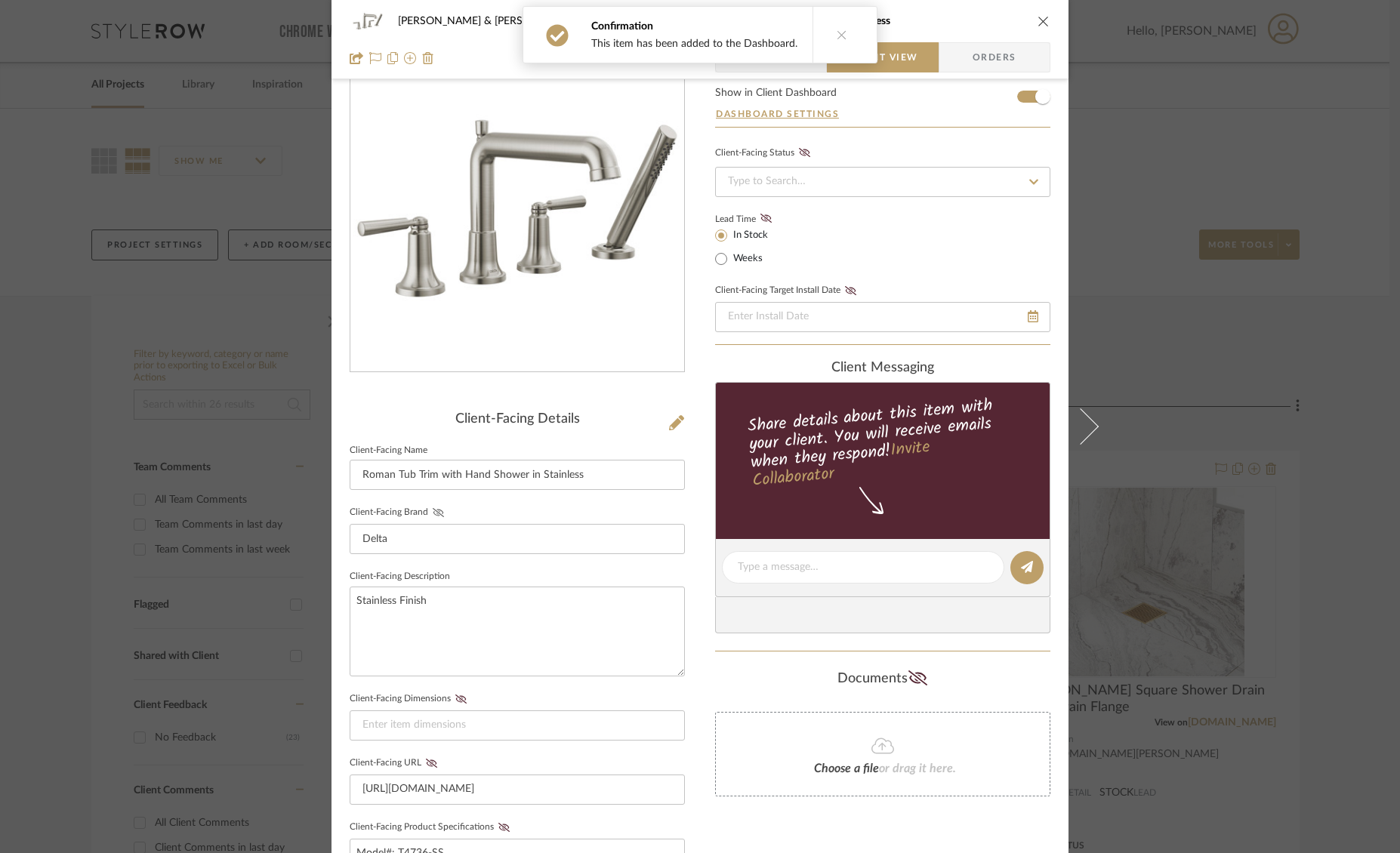
click at [433, 508] on icon at bounding box center [439, 512] width 11 height 9
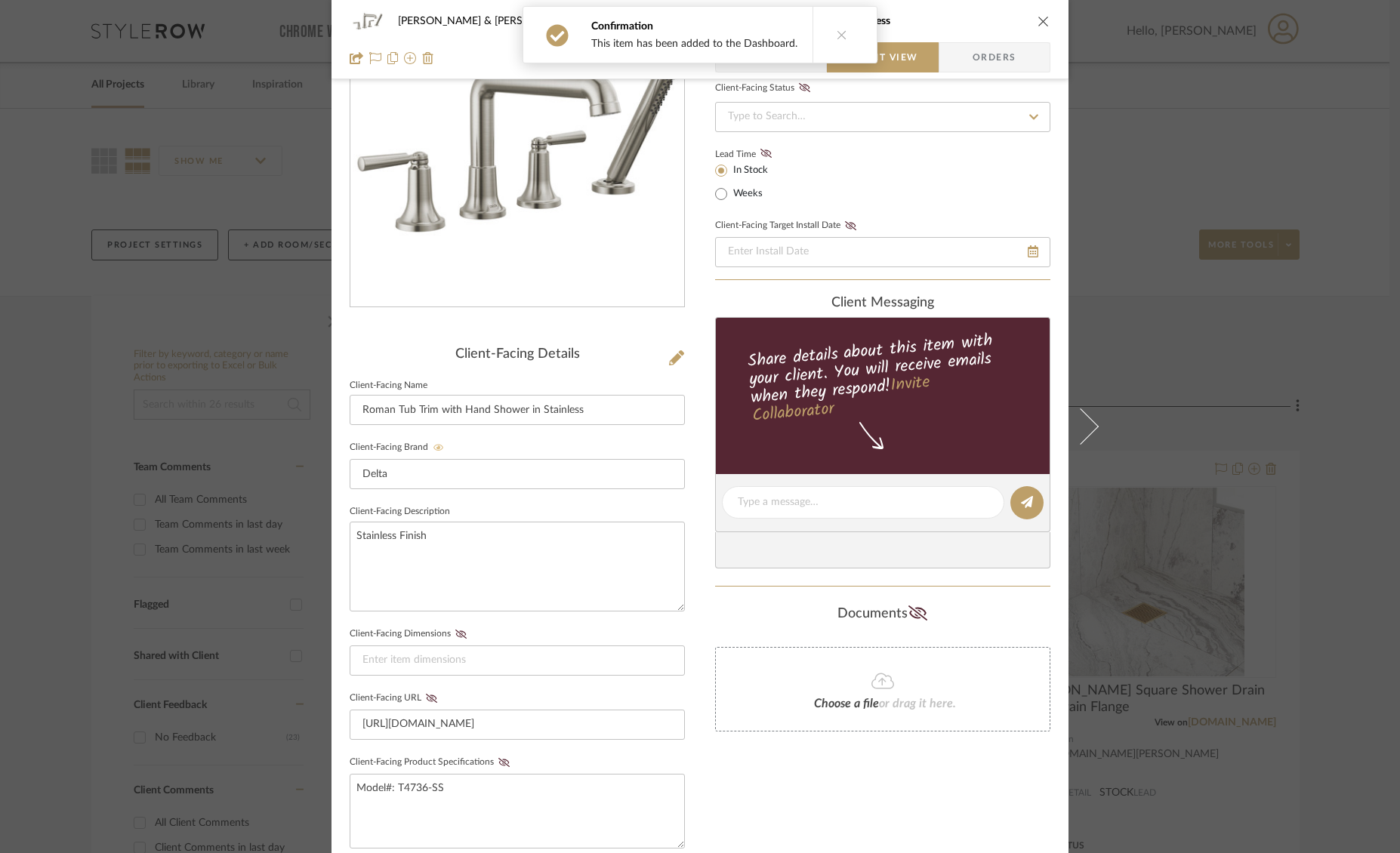
scroll to position [137, 0]
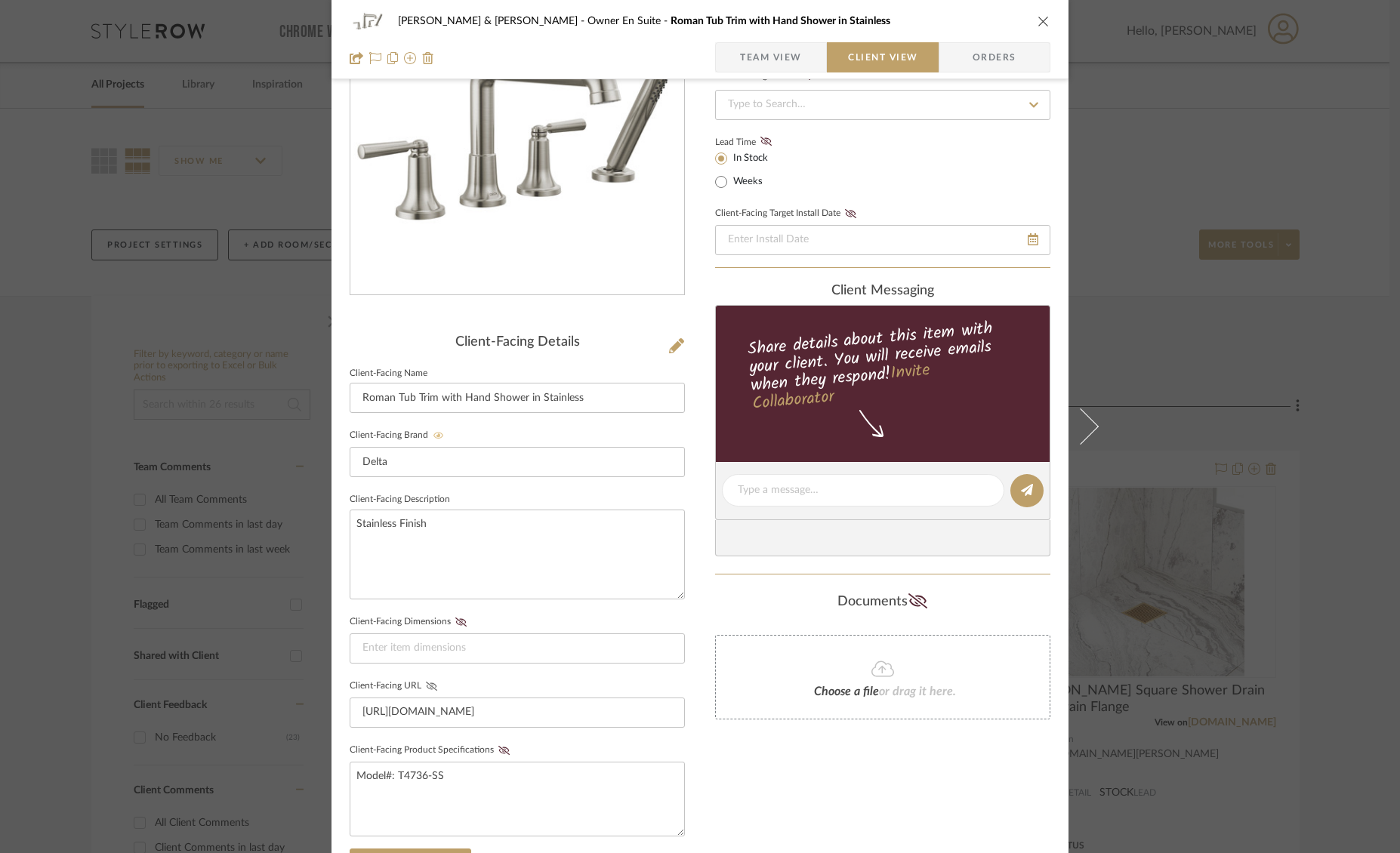
click at [426, 687] on icon at bounding box center [431, 685] width 11 height 9
click at [502, 747] on icon at bounding box center [504, 750] width 11 height 9
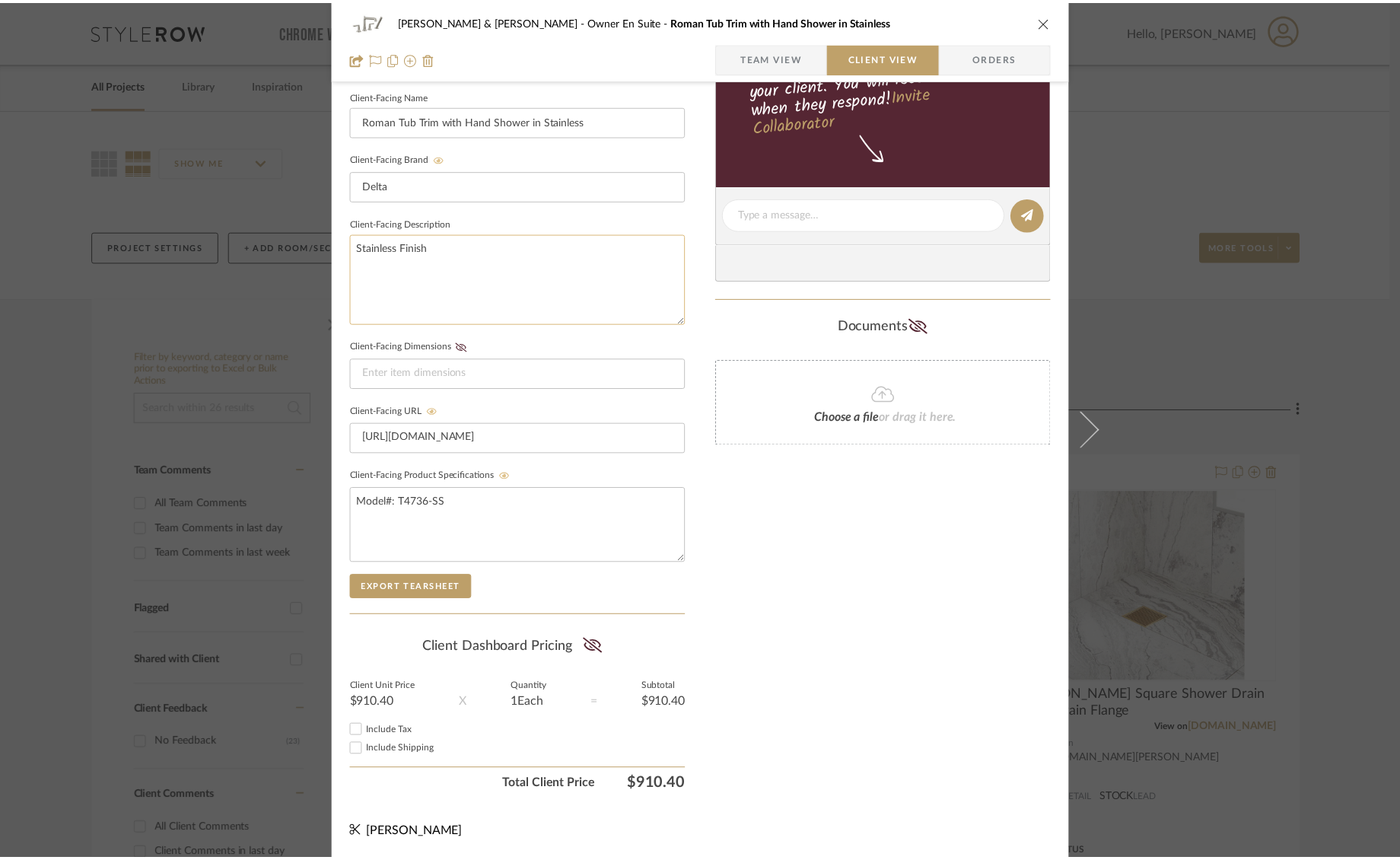
scroll to position [0, 0]
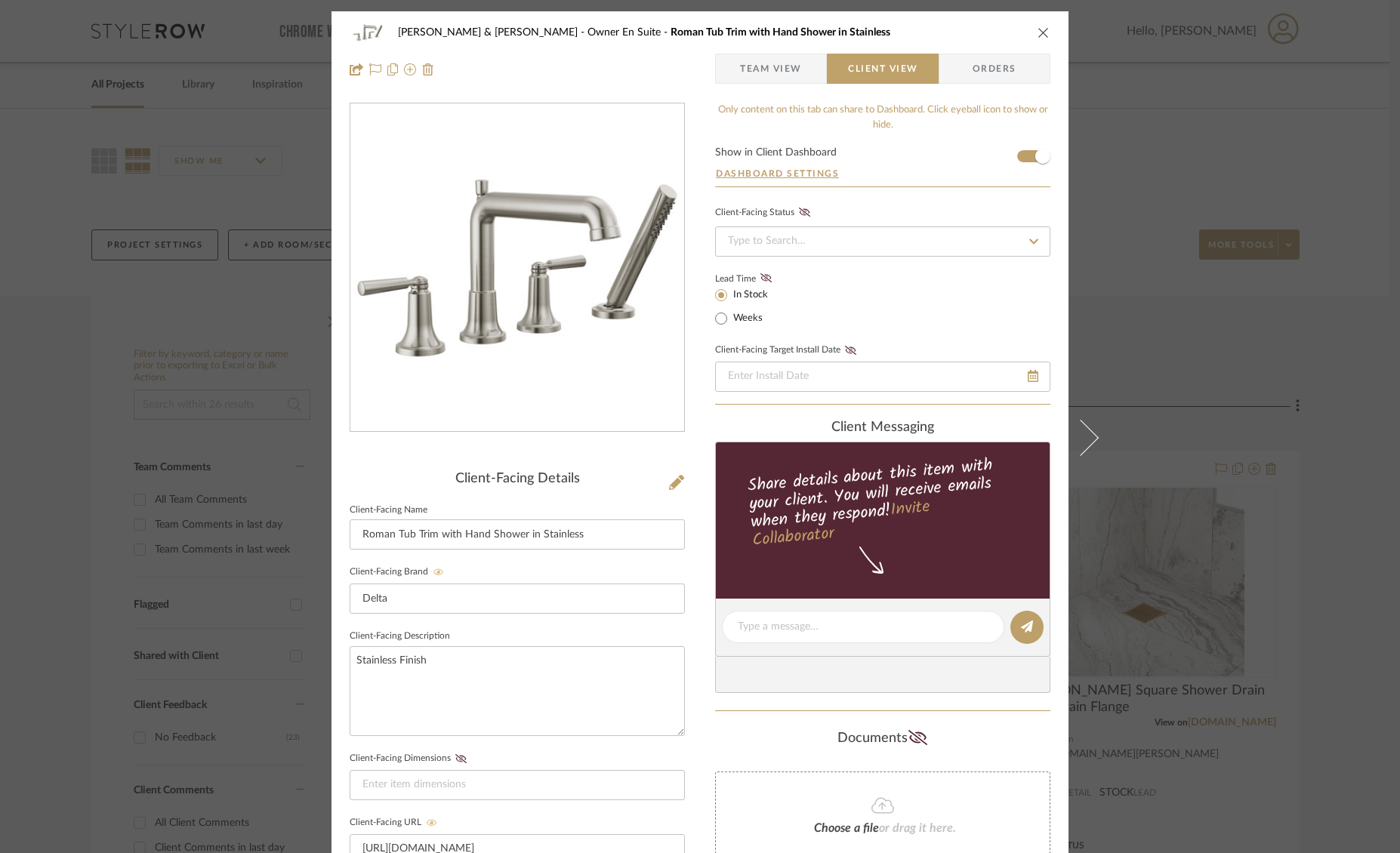
click at [1038, 31] on icon "close" at bounding box center [1043, 32] width 12 height 12
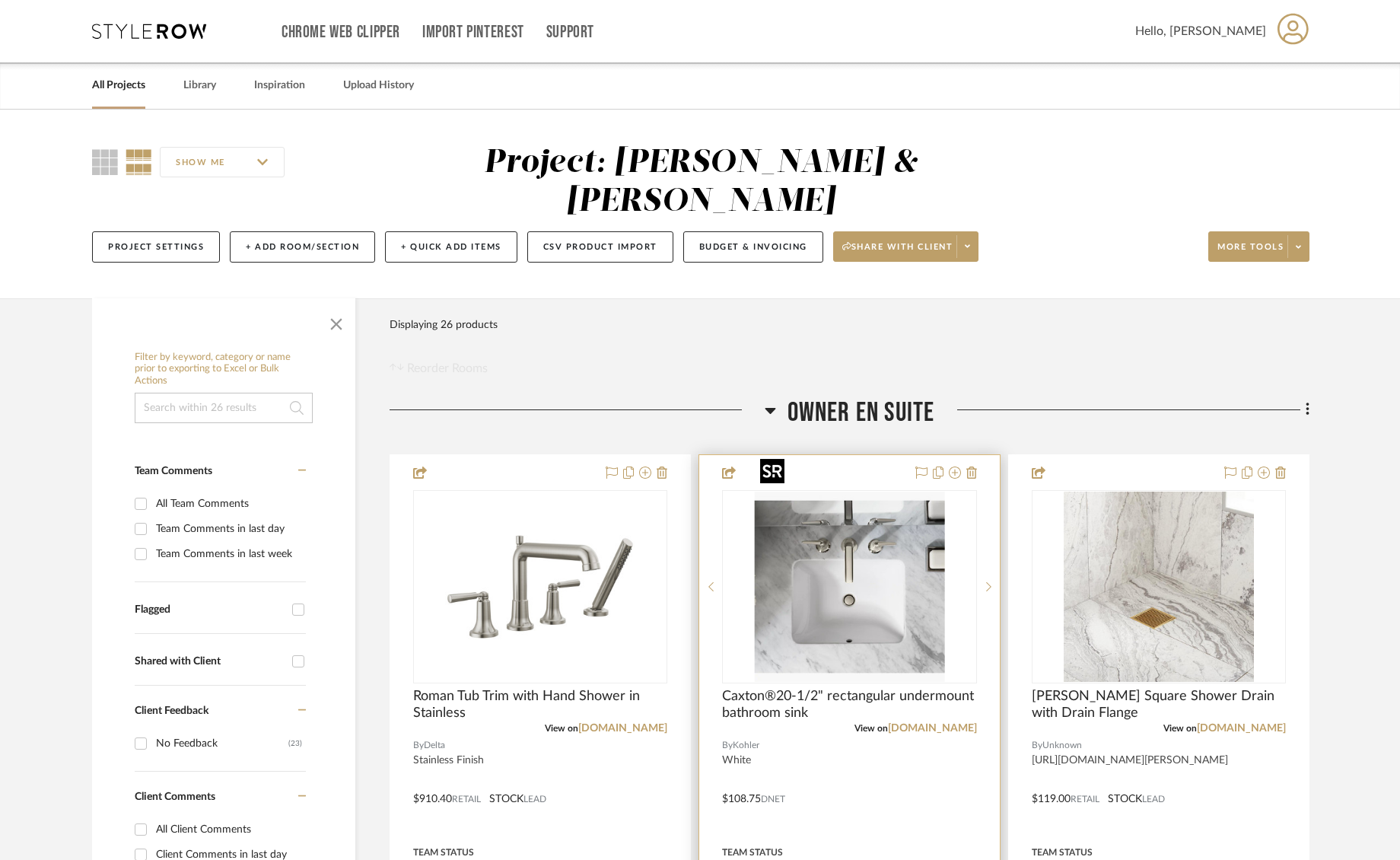
click at [0, 0] on img at bounding box center [0, 0] width 0 height 0
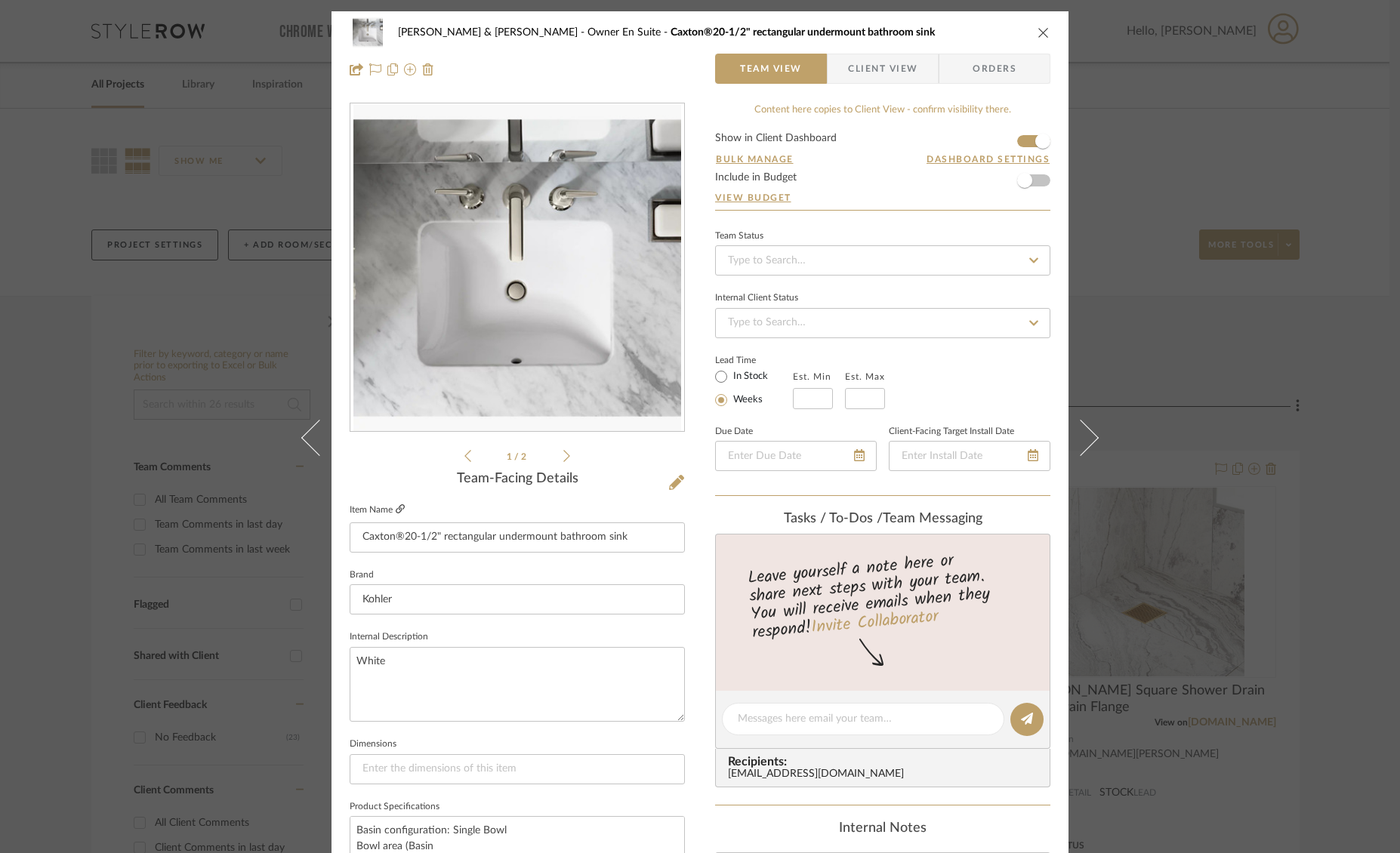
click at [397, 510] on icon at bounding box center [400, 508] width 9 height 9
click at [1038, 33] on icon "close" at bounding box center [1043, 32] width 12 height 12
